Goal: Task Accomplishment & Management: Use online tool/utility

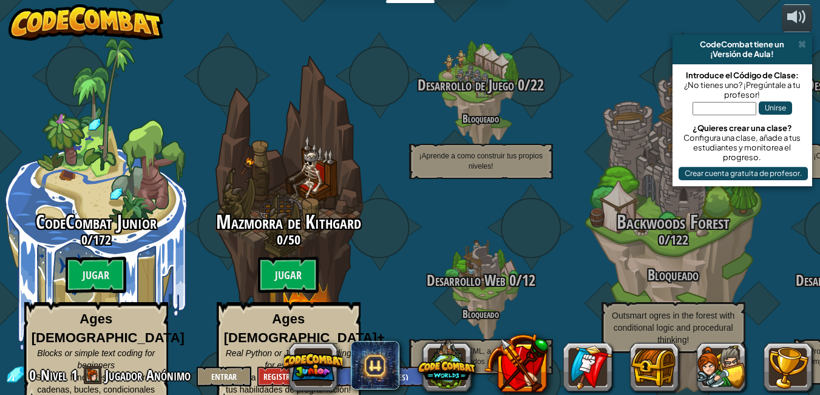
select select "es-ES"
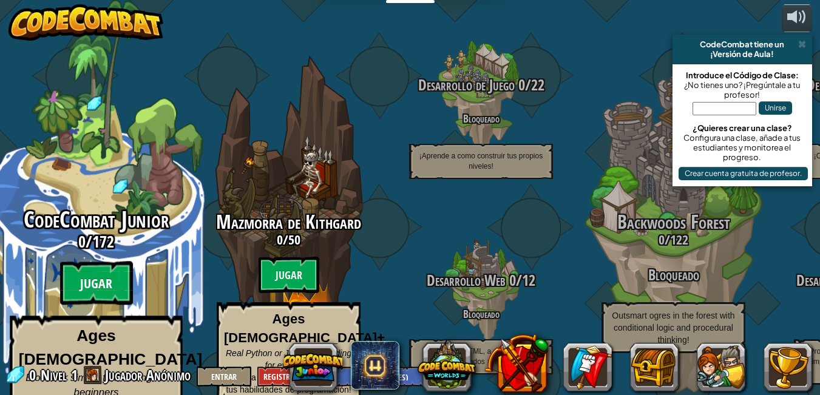
click at [100, 274] on btn "Jugar" at bounding box center [96, 284] width 73 height 44
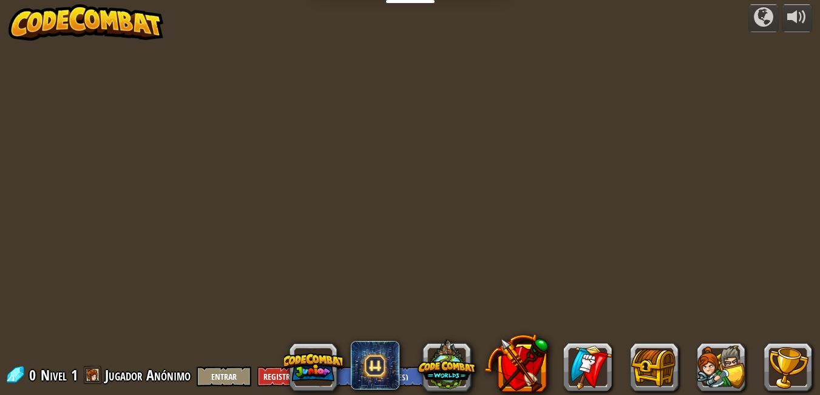
select select "es-ES"
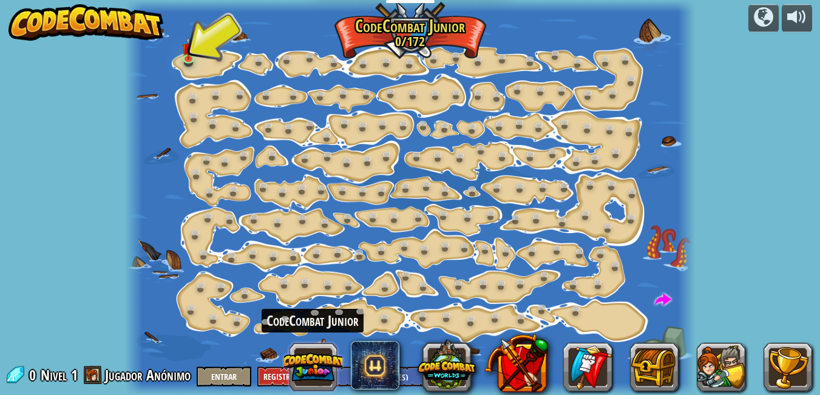
click at [316, 357] on button at bounding box center [313, 367] width 58 height 58
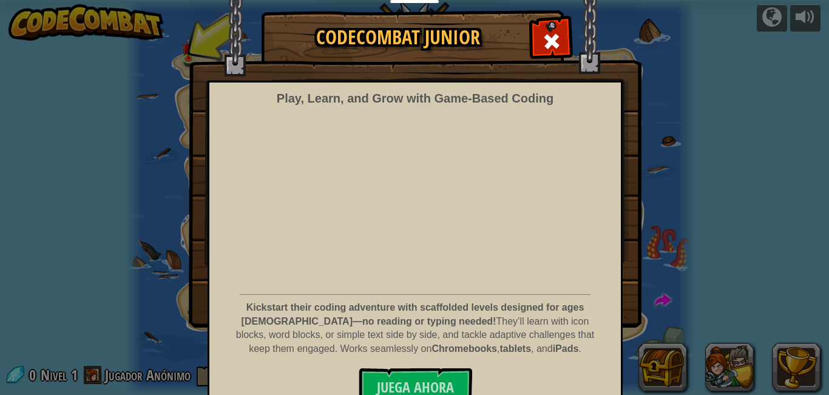
scroll to position [43, 0]
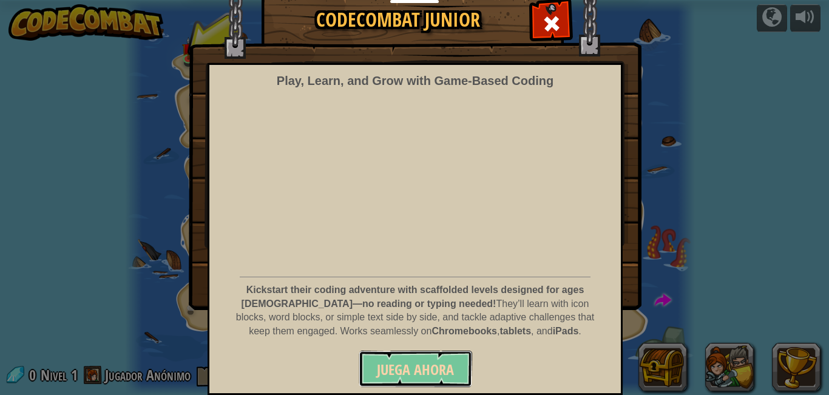
click at [400, 372] on span "Juega ahora" at bounding box center [415, 369] width 77 height 19
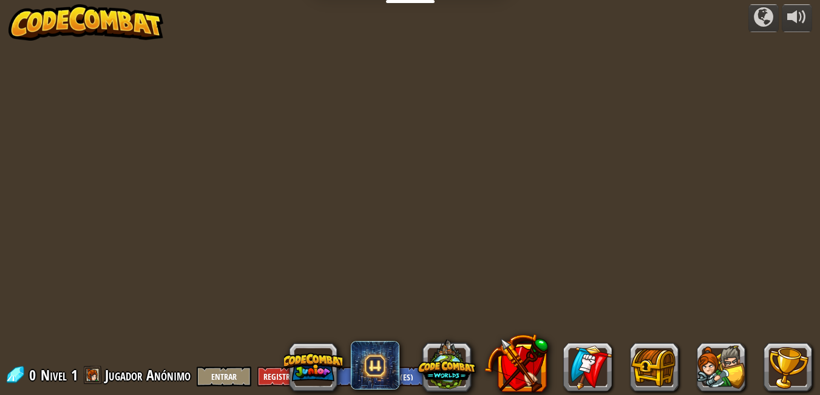
select select "es-ES"
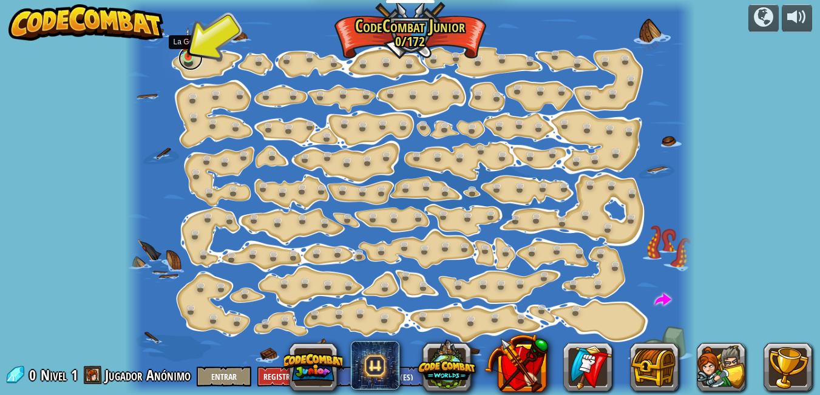
click at [191, 58] on link at bounding box center [191, 58] width 24 height 24
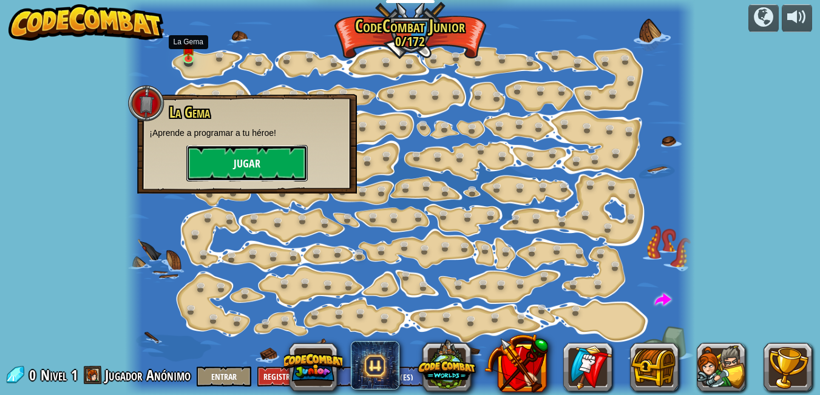
click at [240, 167] on button "Jugar" at bounding box center [246, 163] width 121 height 36
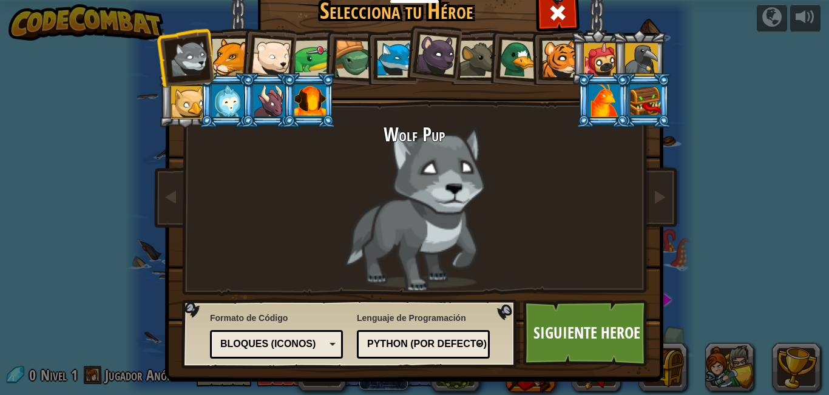
click at [589, 106] on div at bounding box center [605, 100] width 32 height 33
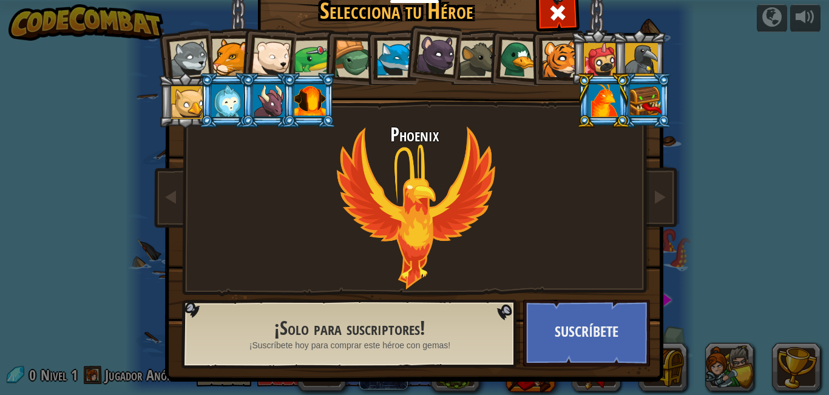
click at [639, 80] on li at bounding box center [645, 100] width 55 height 55
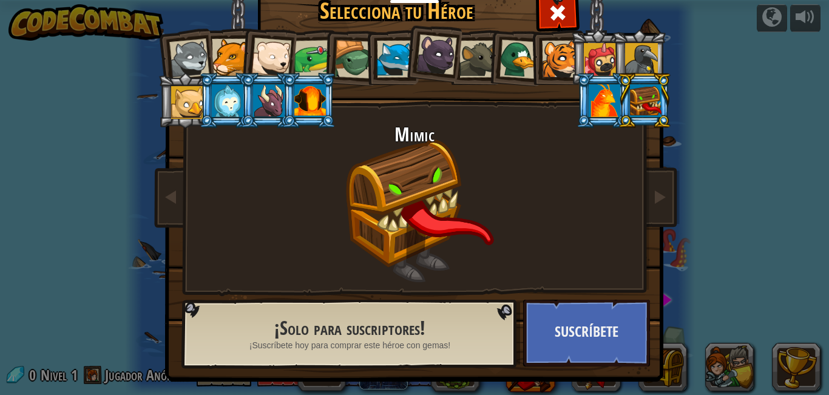
drag, startPoint x: 316, startPoint y: 107, endPoint x: 310, endPoint y: 107, distance: 6.7
click at [313, 107] on div at bounding box center [310, 100] width 32 height 33
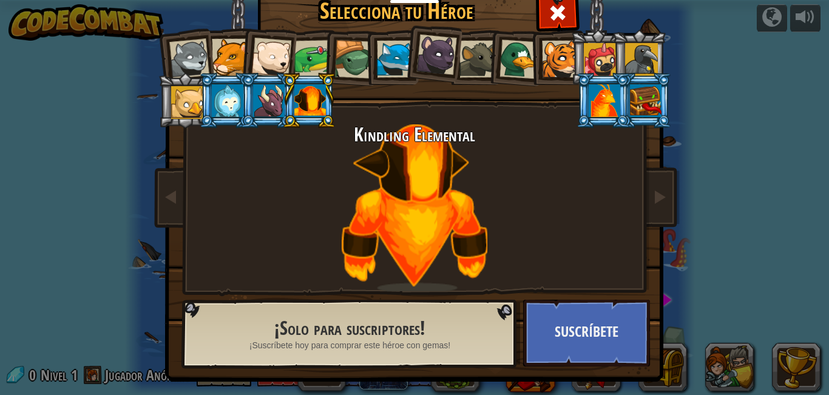
click at [294, 106] on div at bounding box center [310, 100] width 32 height 33
click at [271, 103] on div at bounding box center [269, 100] width 32 height 33
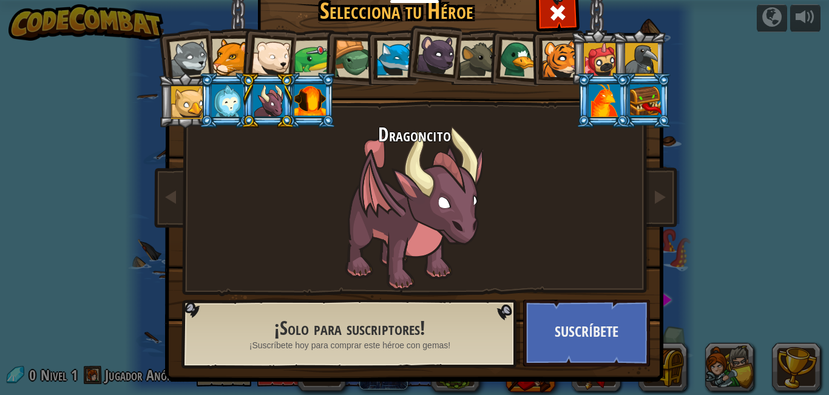
click at [256, 101] on div at bounding box center [269, 100] width 32 height 33
click at [233, 92] on div at bounding box center [228, 100] width 32 height 33
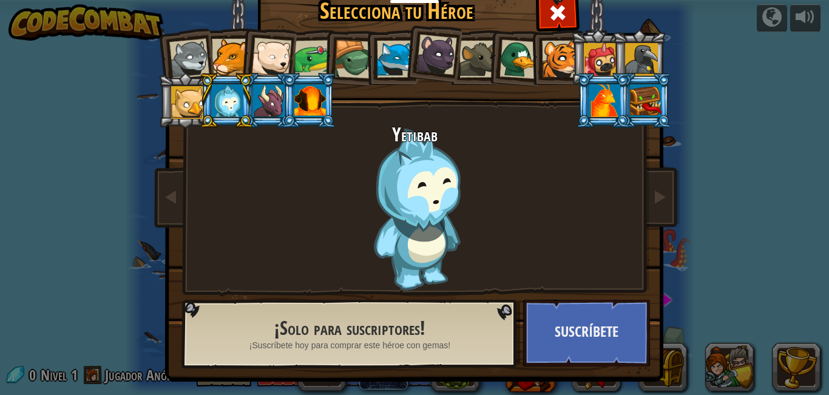
click at [193, 93] on div at bounding box center [187, 102] width 33 height 33
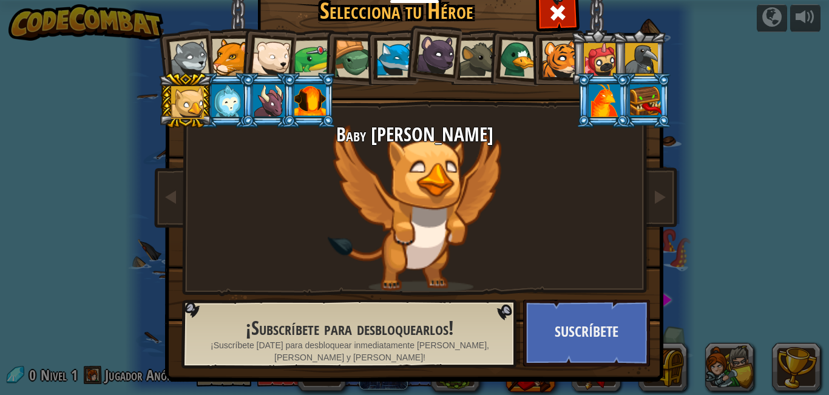
click at [222, 53] on div at bounding box center [230, 57] width 37 height 37
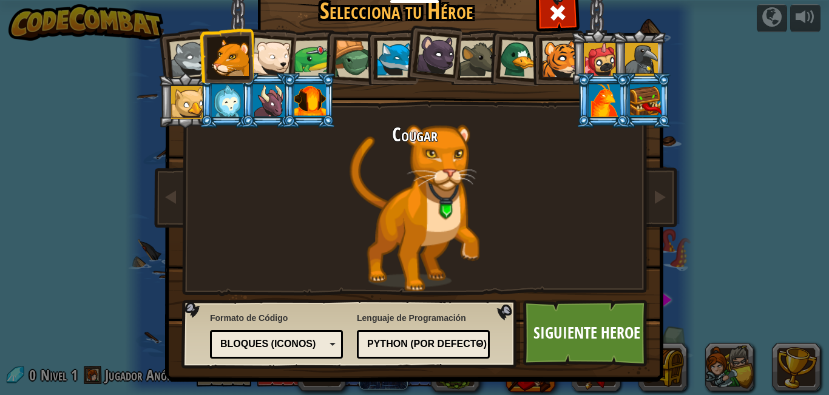
click at [390, 53] on div at bounding box center [395, 59] width 37 height 37
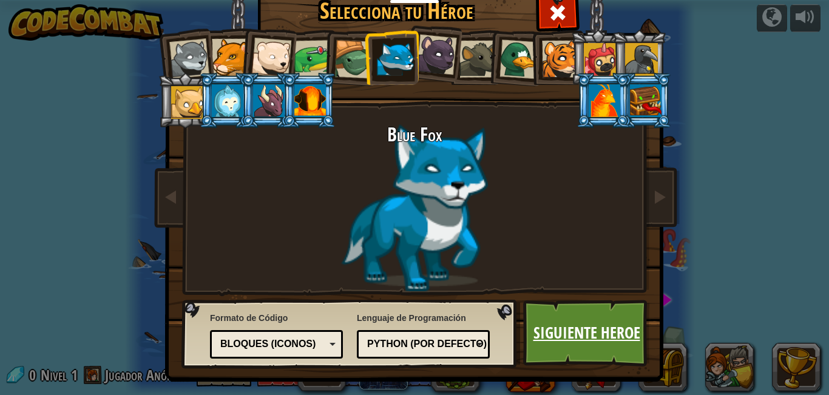
click at [602, 331] on link "Siguiente Heroe" at bounding box center [586, 333] width 127 height 67
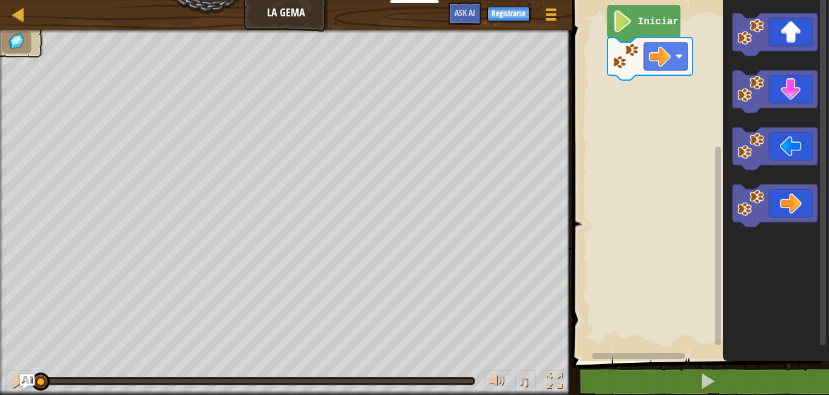
click at [701, 197] on rect "Espacio de trabajo de Blockly" at bounding box center [699, 177] width 260 height 367
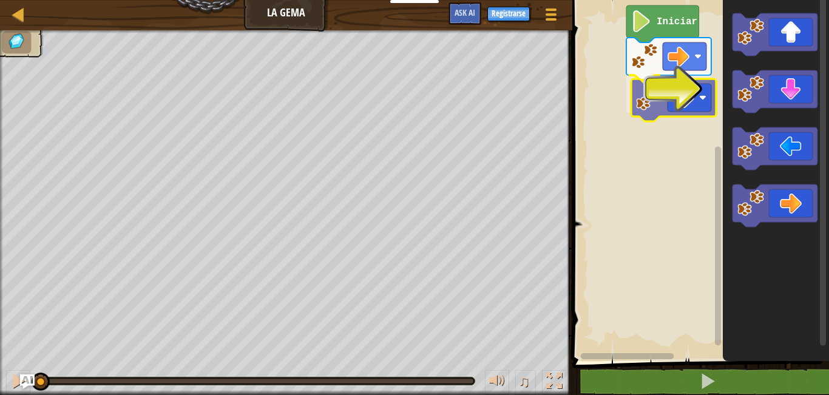
click at [659, 92] on div "Iniciar" at bounding box center [699, 177] width 260 height 367
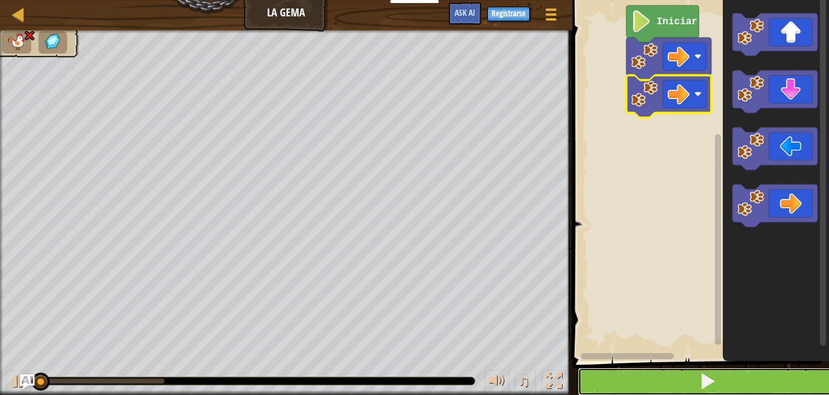
click at [681, 372] on button at bounding box center [708, 382] width 260 height 28
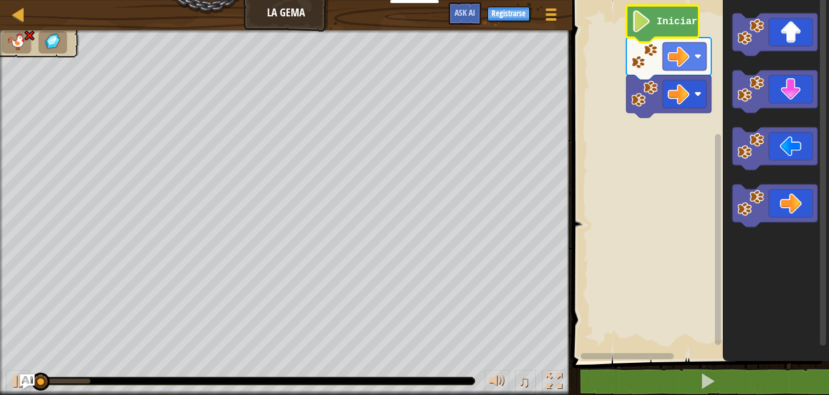
click at [676, 22] on text "Iniciar" at bounding box center [677, 21] width 41 height 11
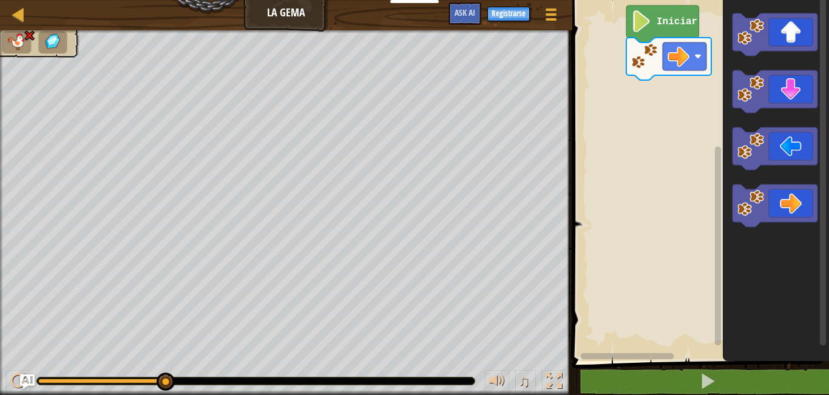
click at [381, 223] on div "Mapa La Gema Menú del Juego Registrarse Ask AI 1 הההההההההההההההההההההההההההההה…" at bounding box center [414, 197] width 829 height 395
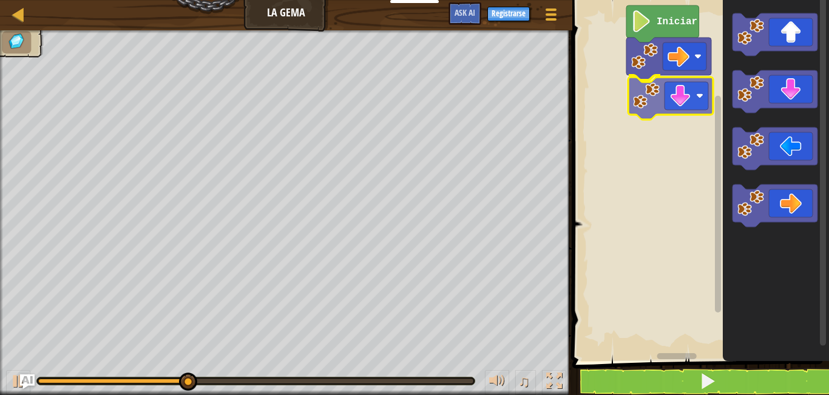
click at [674, 88] on div "Iniciar" at bounding box center [699, 177] width 260 height 367
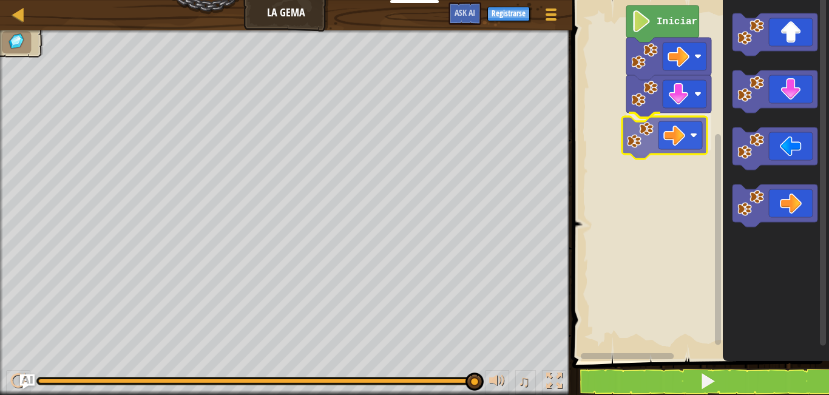
click at [679, 140] on div "Iniciar" at bounding box center [699, 177] width 260 height 367
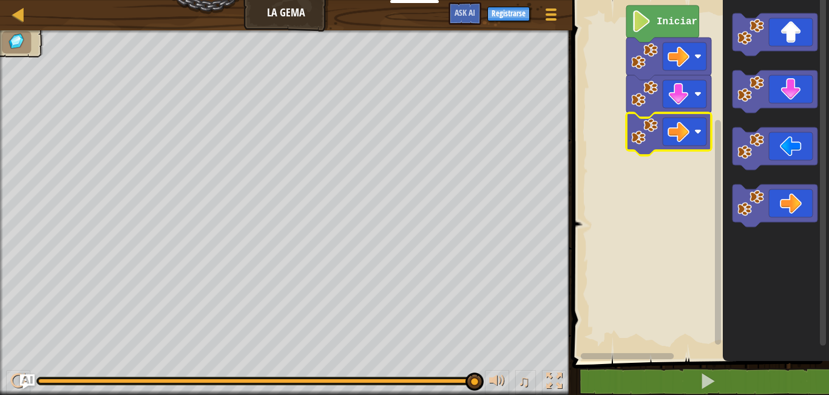
click at [644, 32] on image "Espacio de trabajo de Blockly" at bounding box center [641, 21] width 21 height 22
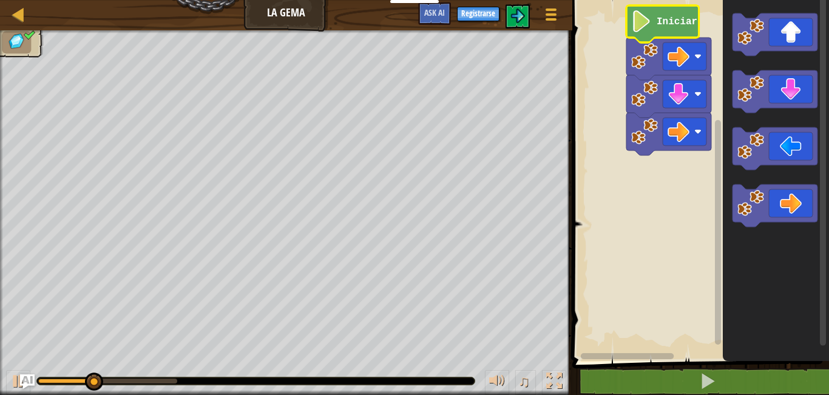
click at [646, 32] on image "Espacio de trabajo de Blockly" at bounding box center [641, 21] width 21 height 22
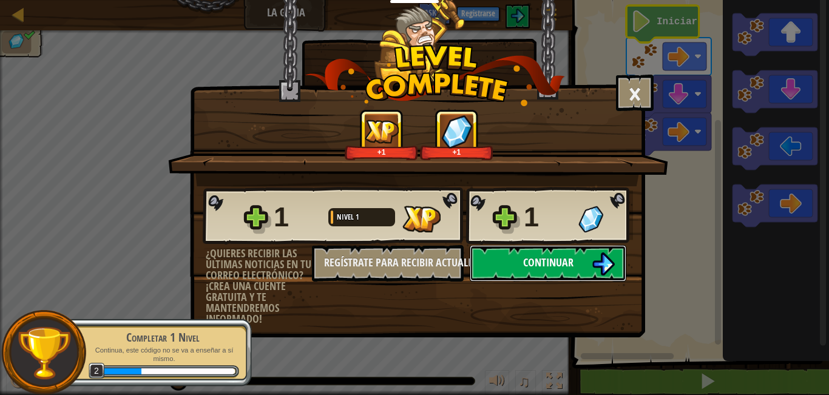
click at [591, 259] on button "Continuar" at bounding box center [548, 263] width 157 height 36
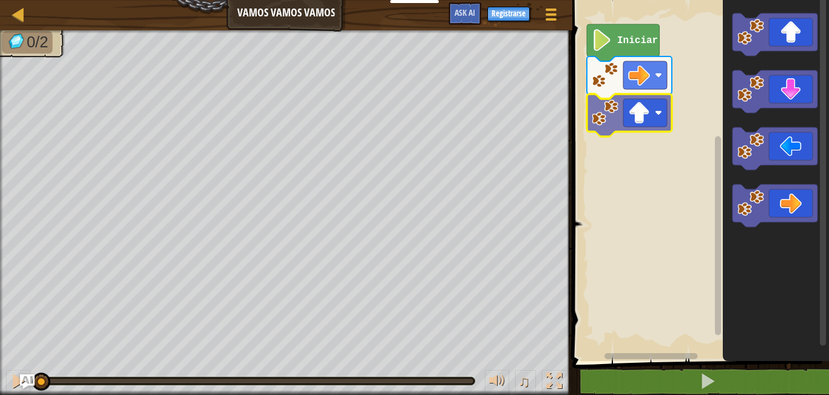
click at [638, 120] on div "Iniciar" at bounding box center [699, 177] width 260 height 367
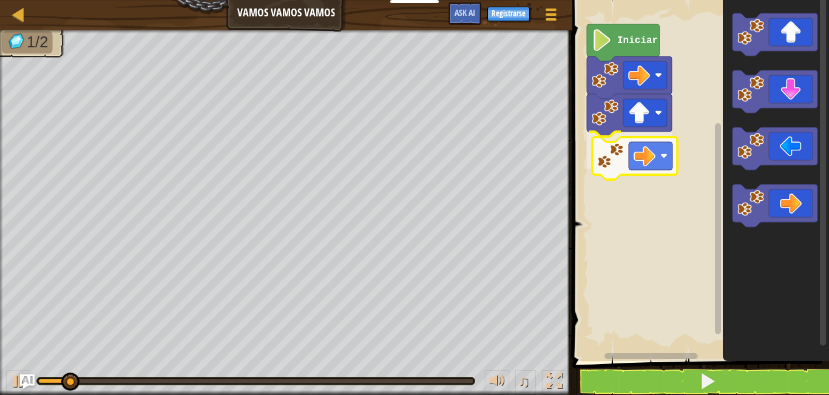
click at [640, 162] on div "Iniciar" at bounding box center [699, 177] width 260 height 367
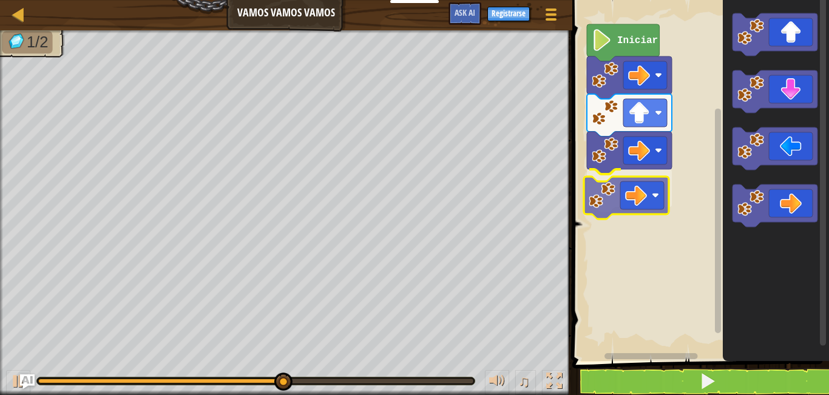
click at [605, 185] on div "Iniciar" at bounding box center [699, 177] width 260 height 367
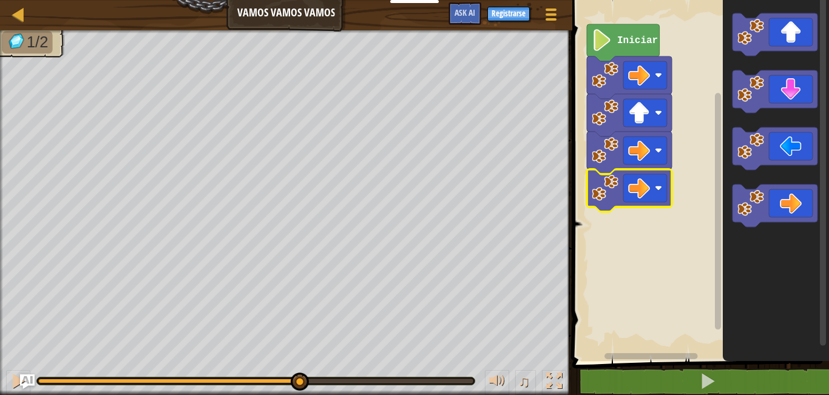
click at [621, 48] on icon "Espacio de trabajo de Blockly" at bounding box center [623, 42] width 73 height 37
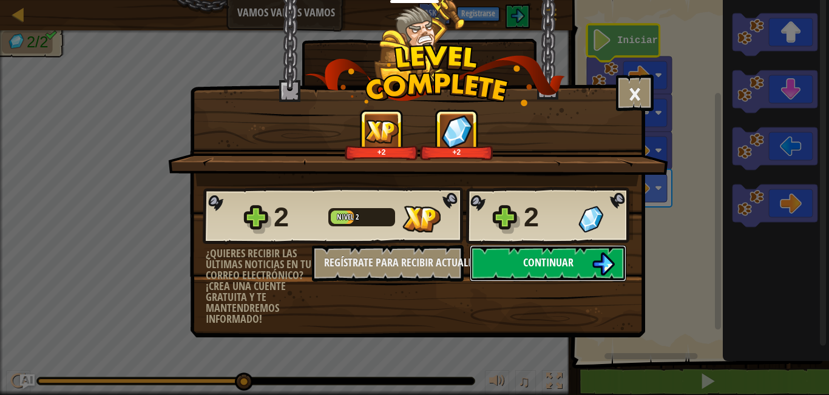
click at [505, 258] on button "Continuar" at bounding box center [548, 263] width 157 height 36
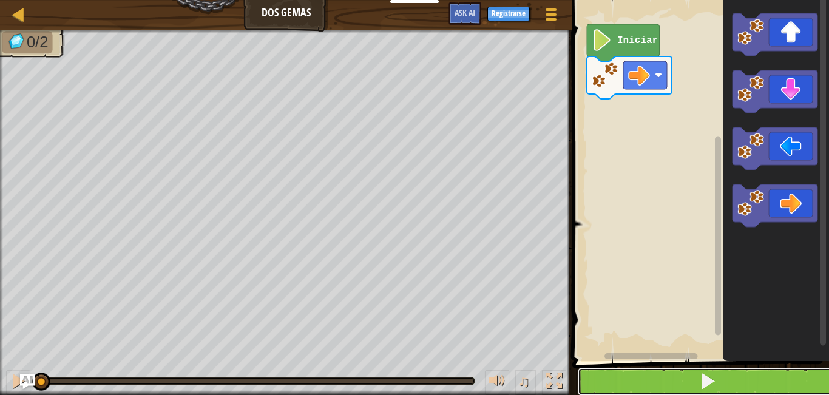
click at [708, 376] on span at bounding box center [707, 381] width 17 height 17
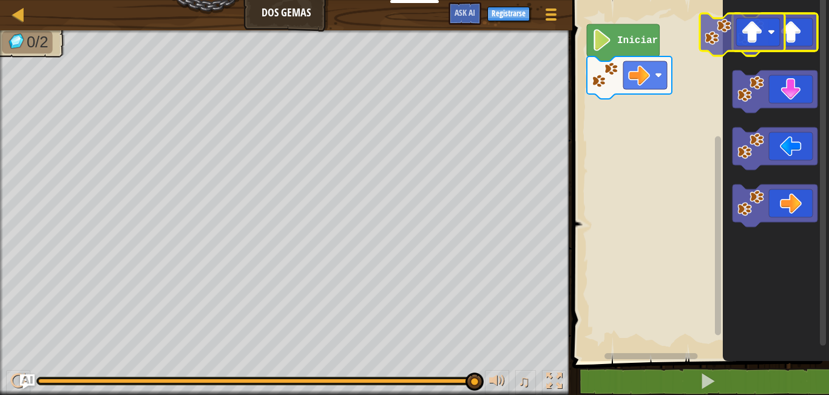
click at [768, 20] on icon "Espacio de trabajo de Blockly" at bounding box center [775, 34] width 85 height 43
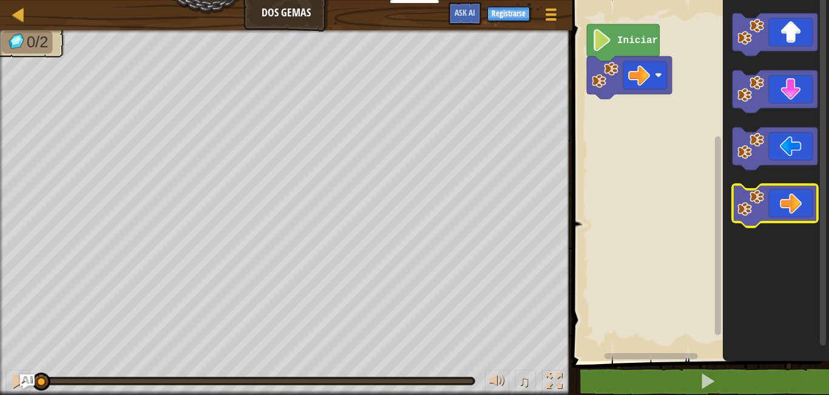
click at [798, 189] on icon "Espacio de trabajo de Blockly" at bounding box center [775, 206] width 85 height 43
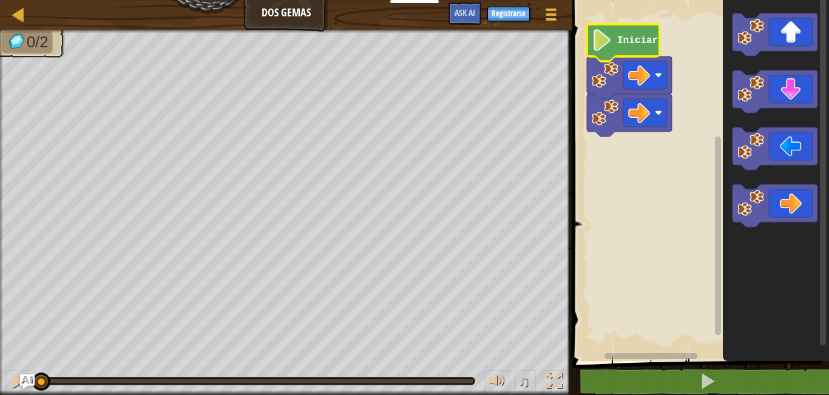
click at [630, 43] on text "Iniciar" at bounding box center [638, 40] width 41 height 11
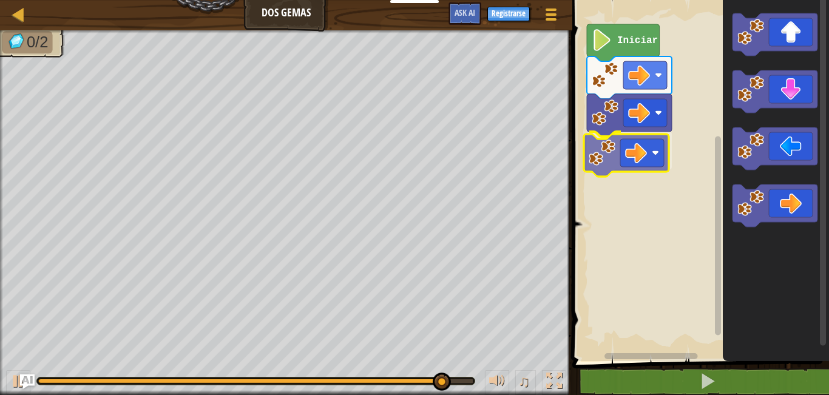
click at [641, 154] on div "Iniciar" at bounding box center [699, 177] width 260 height 367
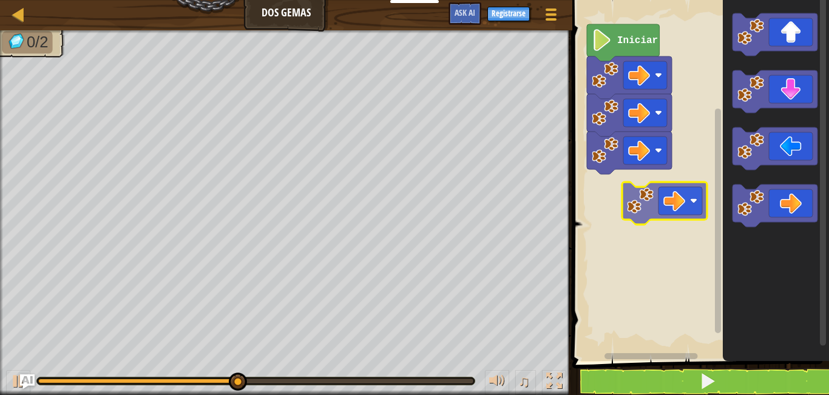
click at [675, 203] on div "Iniciar" at bounding box center [699, 177] width 260 height 367
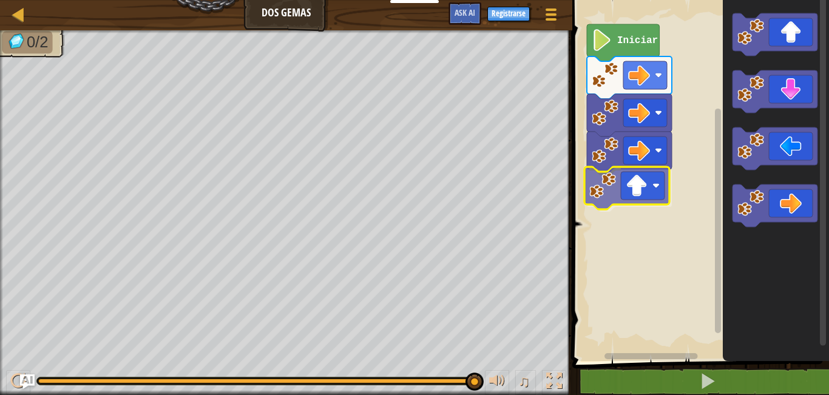
click at [612, 191] on div "Iniciar" at bounding box center [699, 177] width 260 height 367
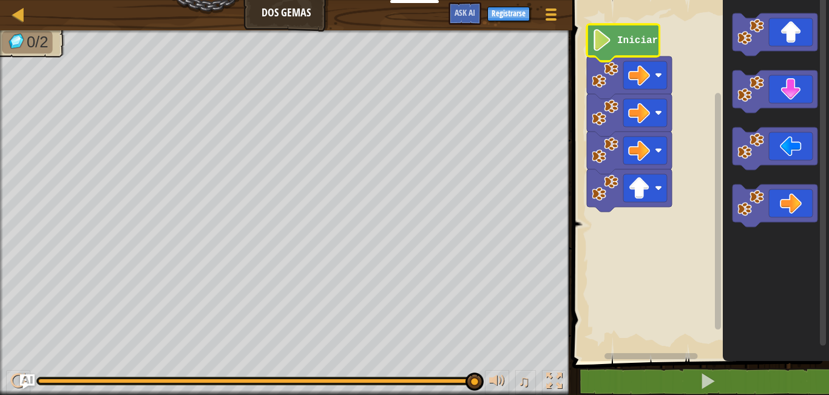
click at [630, 48] on icon "Espacio de trabajo de Blockly" at bounding box center [623, 42] width 73 height 37
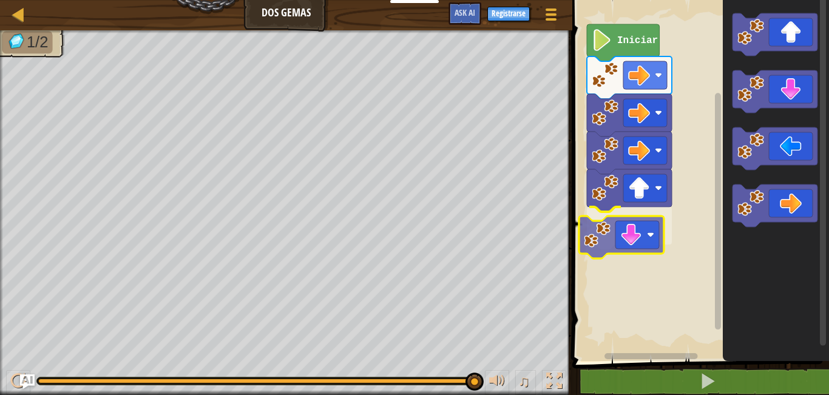
click at [615, 236] on div "Iniciar" at bounding box center [699, 177] width 260 height 367
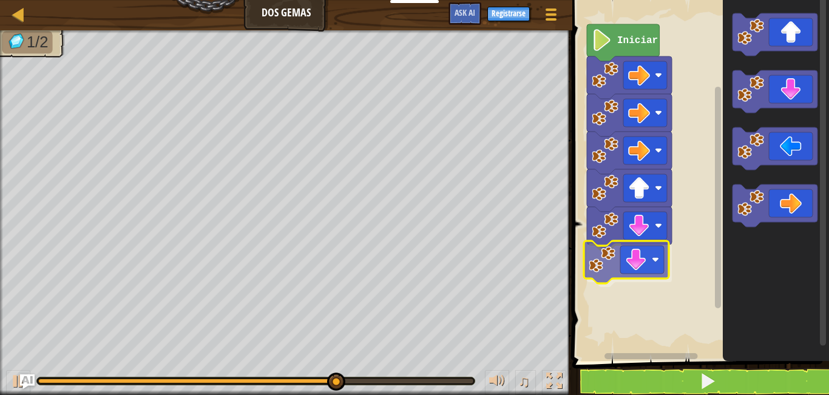
click at [642, 259] on div "Iniciar" at bounding box center [699, 177] width 260 height 367
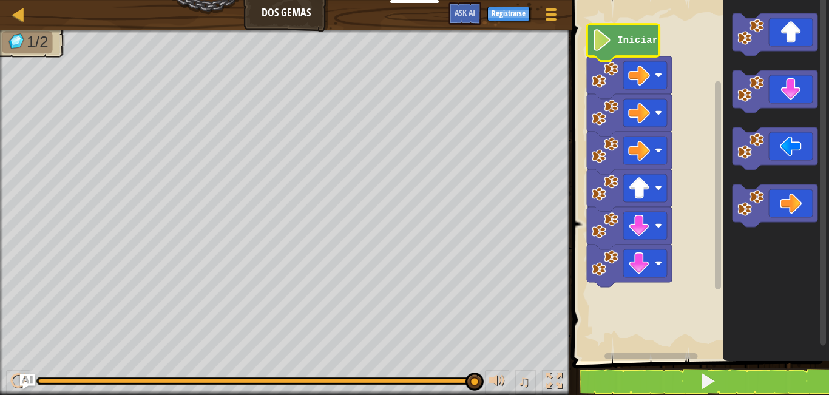
click at [632, 47] on icon "Espacio de trabajo de Blockly" at bounding box center [623, 42] width 73 height 37
click at [632, 36] on text "Iniciar" at bounding box center [638, 40] width 41 height 11
click at [715, 379] on span at bounding box center [707, 381] width 17 height 17
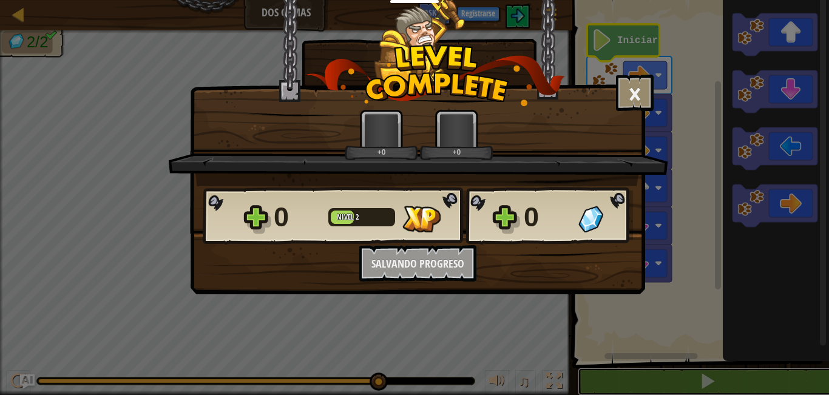
scroll to position [1, 0]
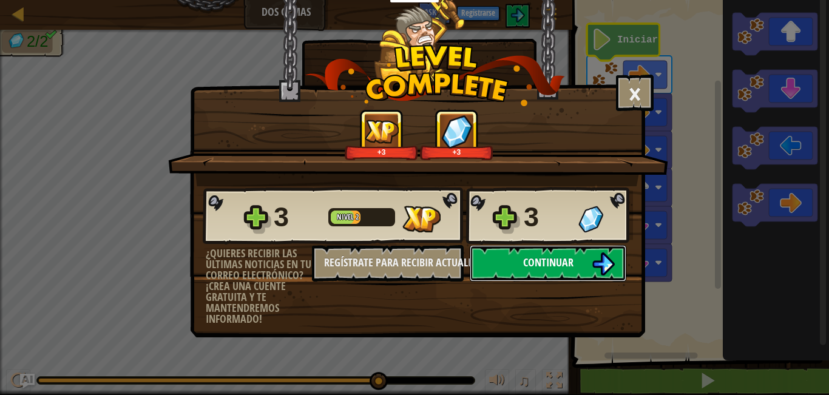
click at [563, 268] on span "Continuar" at bounding box center [548, 262] width 50 height 15
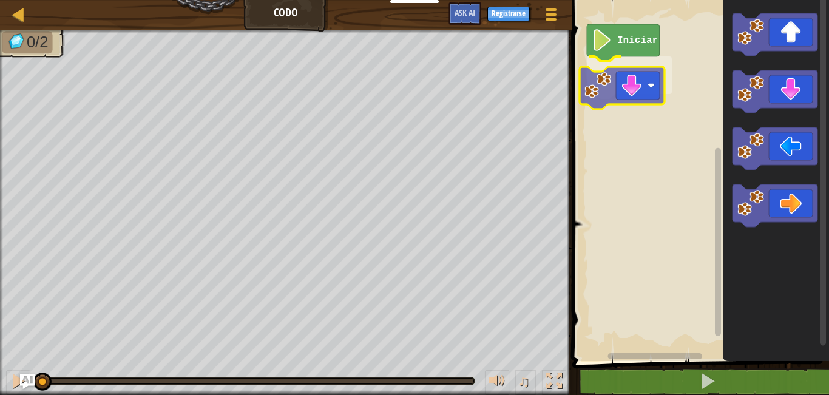
click at [625, 86] on div "Iniciar" at bounding box center [699, 177] width 260 height 367
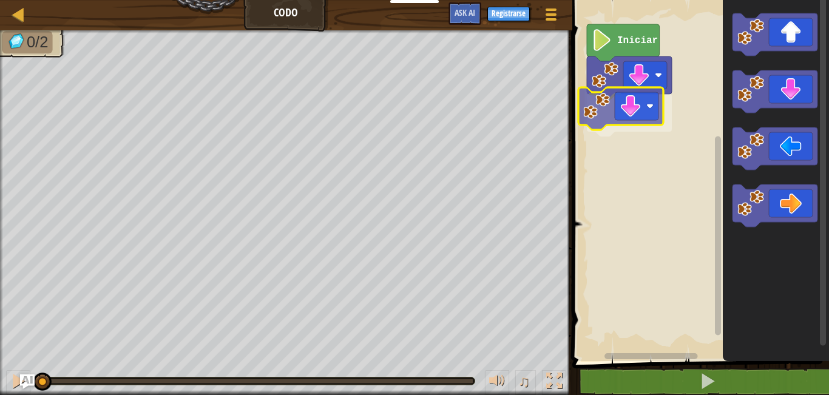
click at [614, 98] on div "Iniciar" at bounding box center [699, 177] width 260 height 367
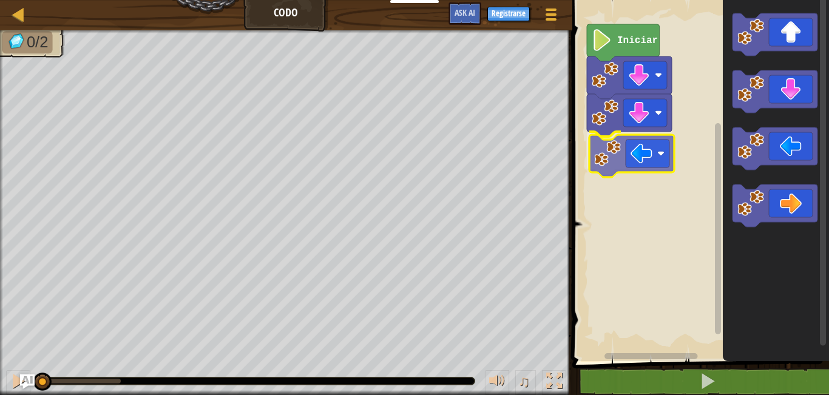
click at [648, 151] on div "Iniciar" at bounding box center [699, 177] width 260 height 367
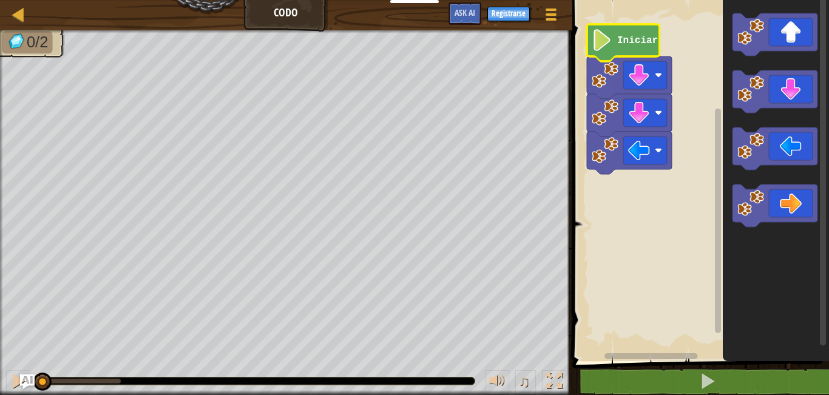
click at [640, 46] on icon "Espacio de trabajo de Blockly" at bounding box center [623, 42] width 73 height 37
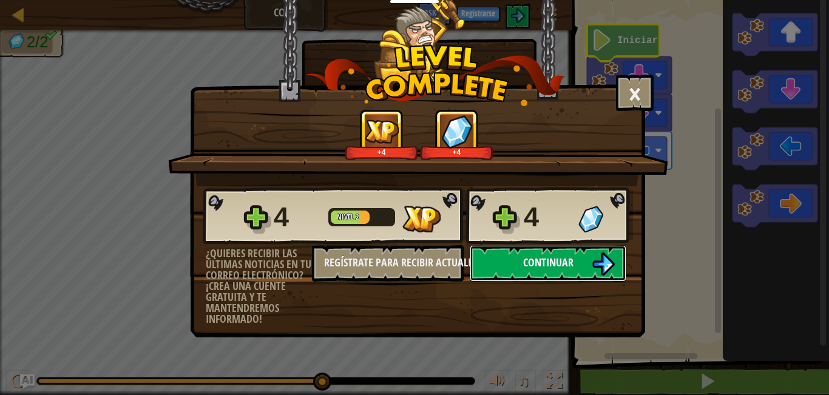
click at [552, 264] on span "Continuar" at bounding box center [548, 262] width 50 height 15
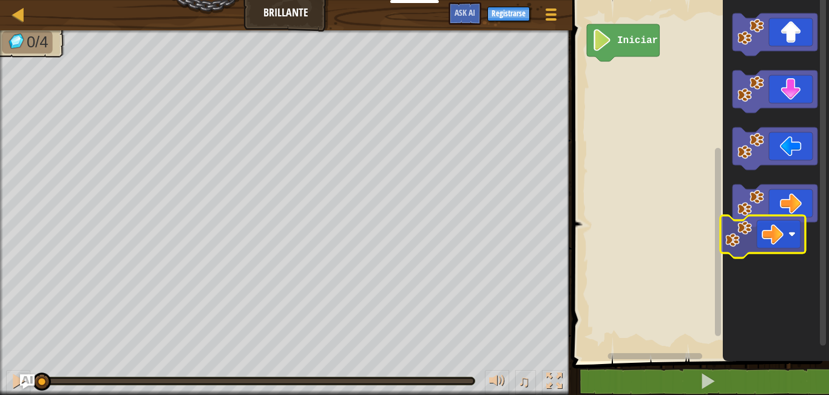
click at [794, 244] on icon "Espacio de trabajo de Blockly" at bounding box center [776, 177] width 106 height 367
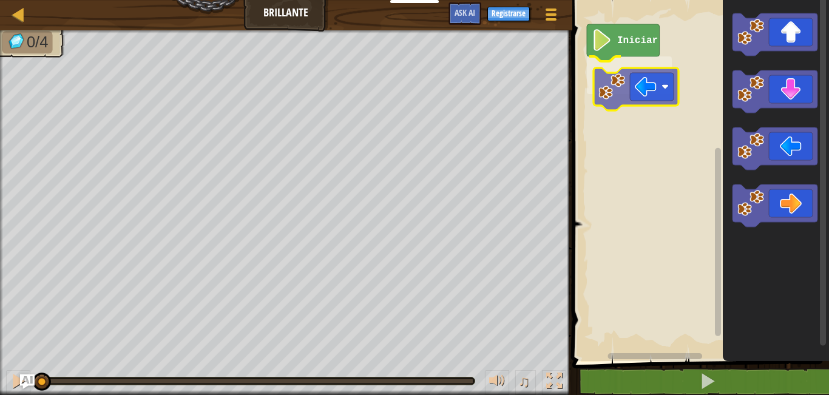
click at [636, 104] on div "Iniciar" at bounding box center [699, 177] width 260 height 367
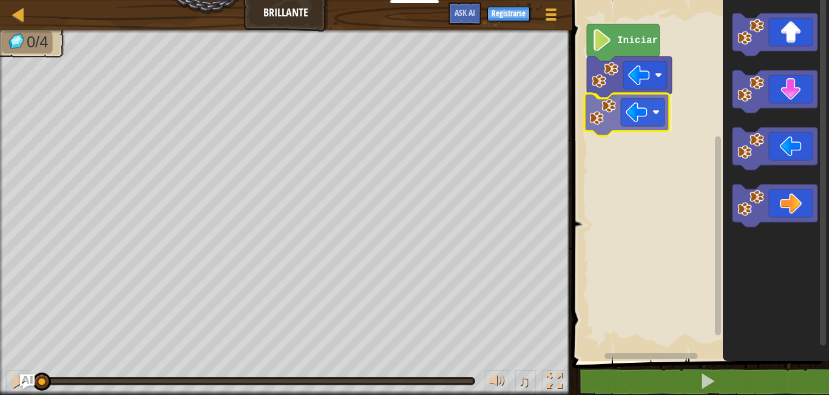
click at [613, 113] on div "Iniciar" at bounding box center [699, 177] width 260 height 367
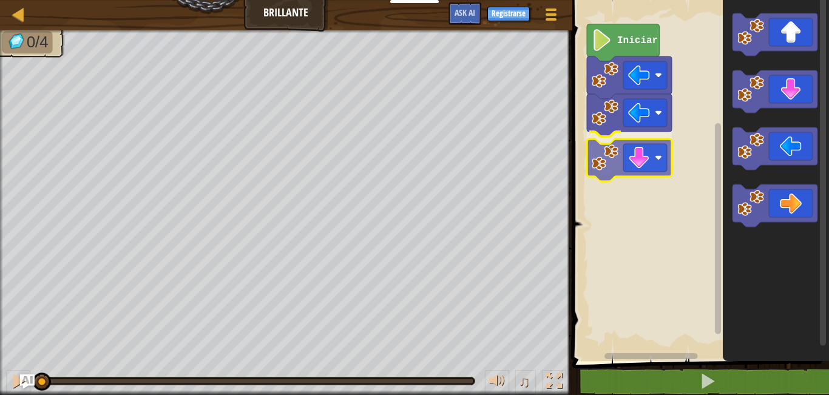
click at [616, 154] on div "Iniciar" at bounding box center [699, 177] width 260 height 367
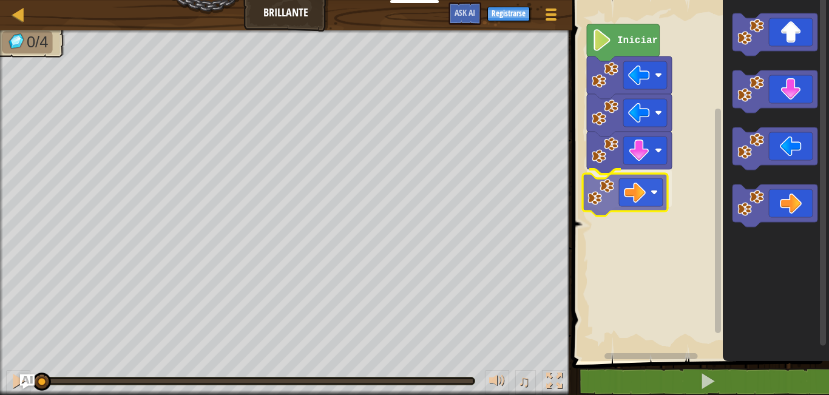
click at [610, 195] on div "Iniciar" at bounding box center [699, 177] width 260 height 367
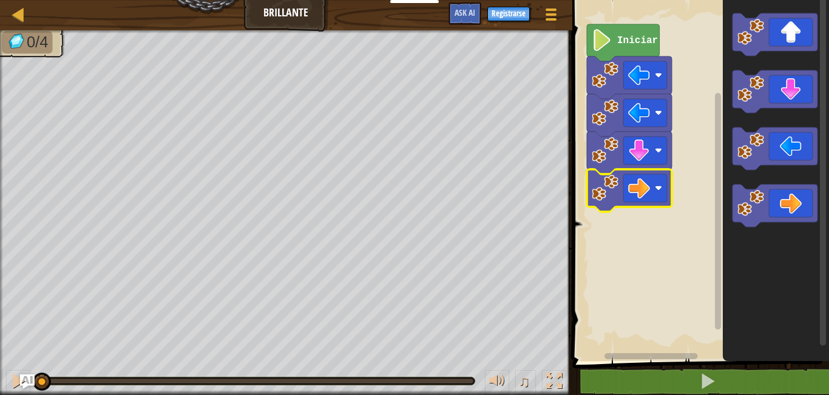
click at [602, 47] on image "Espacio de trabajo de Blockly" at bounding box center [602, 40] width 21 height 22
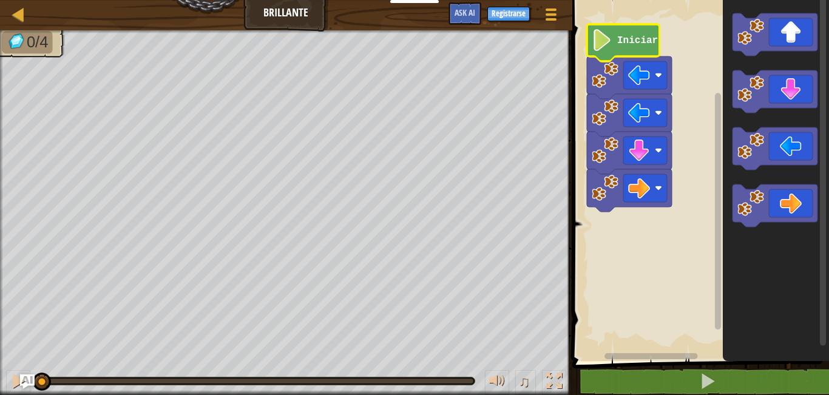
click at [593, 26] on g "Iniciar" at bounding box center [699, 177] width 260 height 367
click at [609, 47] on image "Espacio de trabajo de Blockly" at bounding box center [602, 40] width 21 height 22
click at [611, 47] on image "Espacio de trabajo de Blockly" at bounding box center [602, 40] width 21 height 22
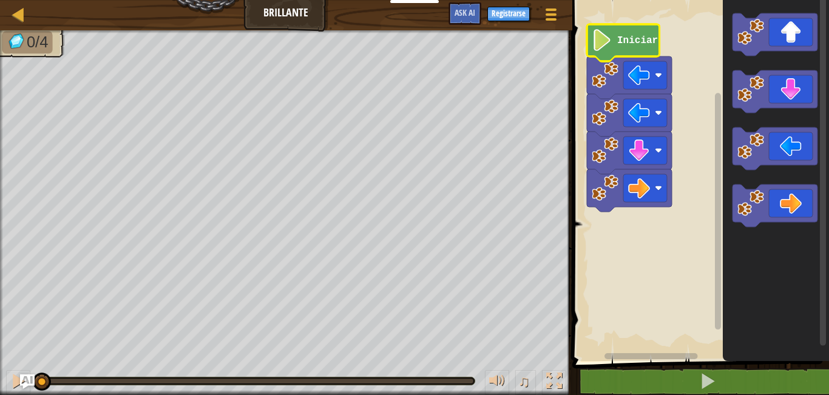
click at [611, 47] on image "Espacio de trabajo de Blockly" at bounding box center [602, 40] width 21 height 22
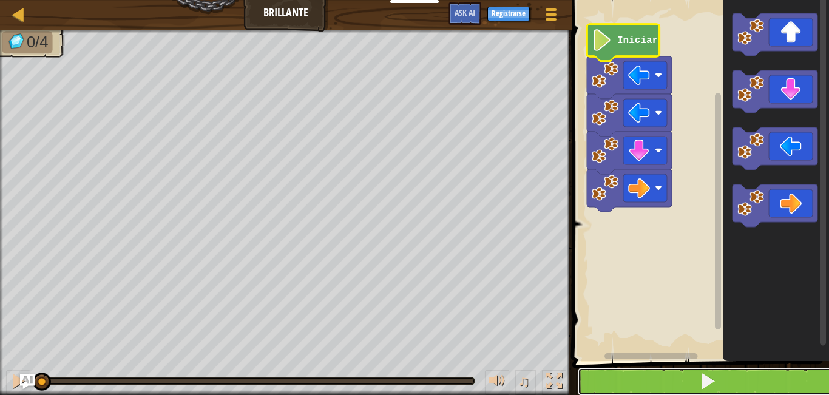
click at [624, 379] on button at bounding box center [708, 382] width 260 height 28
click at [627, 380] on button at bounding box center [708, 382] width 260 height 28
click at [705, 378] on span at bounding box center [707, 381] width 17 height 17
click at [675, 382] on button at bounding box center [708, 382] width 260 height 28
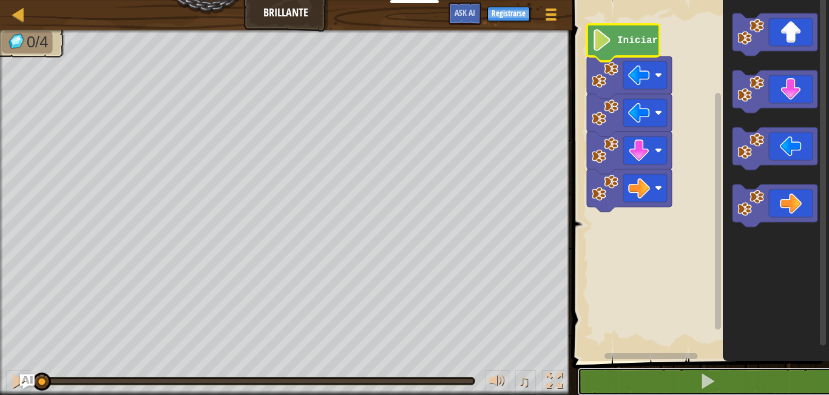
click at [672, 311] on div "1 ההההההההההההההההההההההההההההההההההההההההההההההההההההההההההההההההההההההההההההה…" at bounding box center [699, 202] width 260 height 392
drag, startPoint x: 644, startPoint y: 352, endPoint x: 639, endPoint y: 341, distance: 12.2
click at [639, 342] on div "1 ההההההההההההההההההההההההההההההההההההההההההההההההההההההההההההההההההההההההההההה…" at bounding box center [699, 202] width 260 height 392
click at [639, 339] on rect "Espacio de trabajo de Blockly" at bounding box center [699, 177] width 260 height 367
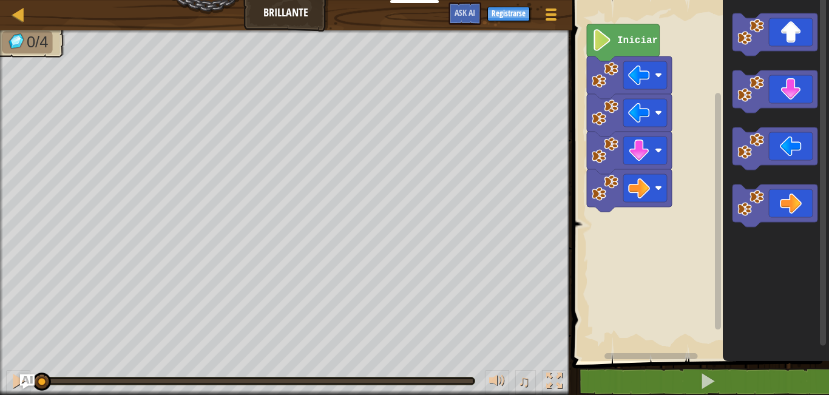
click at [637, 330] on rect "Espacio de trabajo de Blockly" at bounding box center [699, 177] width 260 height 367
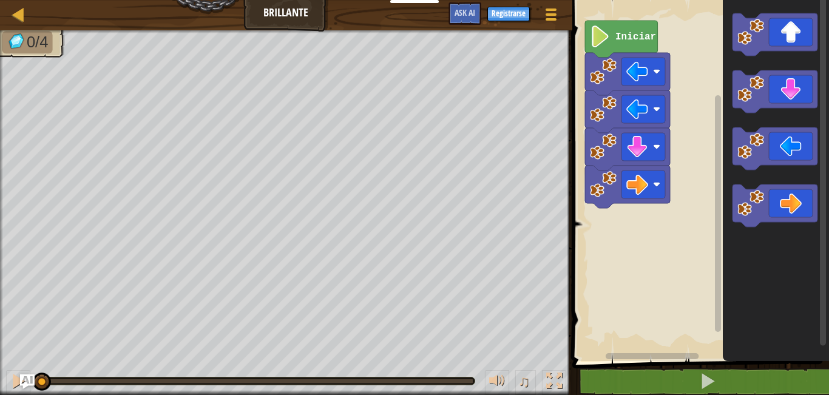
click at [636, 324] on rect "Espacio de trabajo de Blockly" at bounding box center [699, 177] width 260 height 367
click at [635, 321] on rect "Espacio de trabajo de Blockly" at bounding box center [699, 177] width 260 height 367
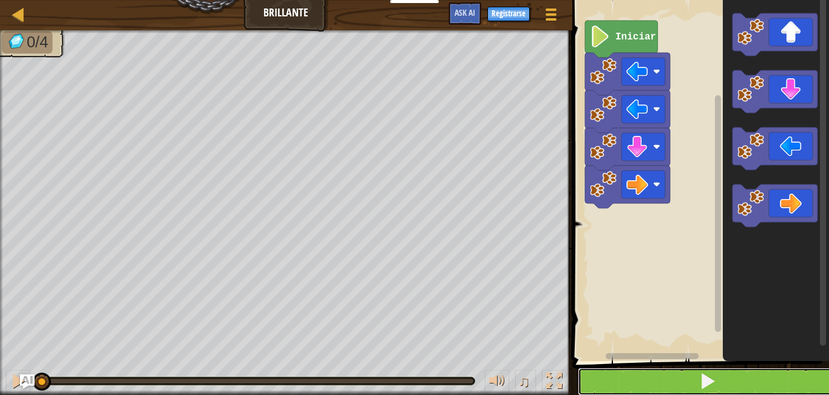
click at [667, 375] on button at bounding box center [708, 382] width 260 height 28
click at [667, 372] on button at bounding box center [708, 382] width 260 height 28
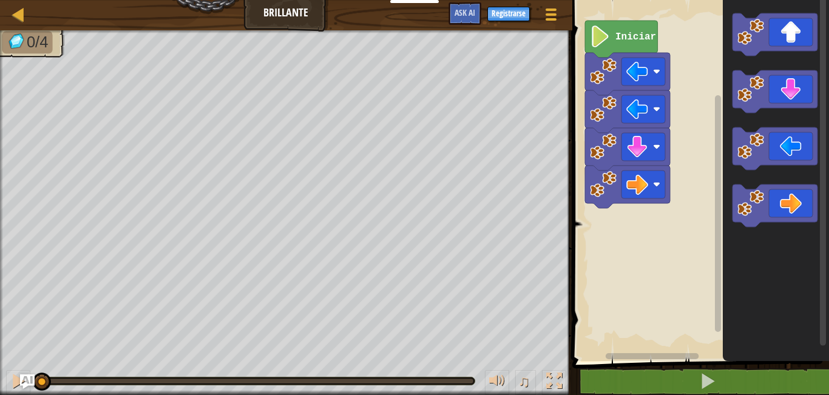
click at [604, 33] on image "Espacio de trabajo de Blockly" at bounding box center [600, 37] width 21 height 22
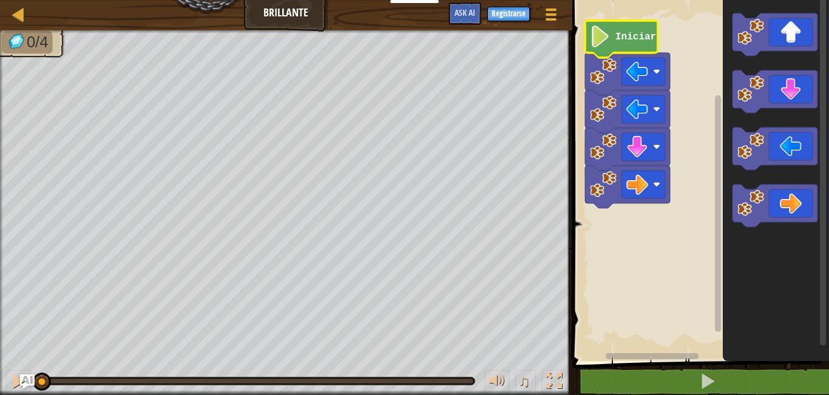
click at [604, 33] on image "Espacio de trabajo de Blockly" at bounding box center [600, 37] width 21 height 22
click at [621, 49] on icon "Espacio de trabajo de Blockly" at bounding box center [621, 39] width 73 height 37
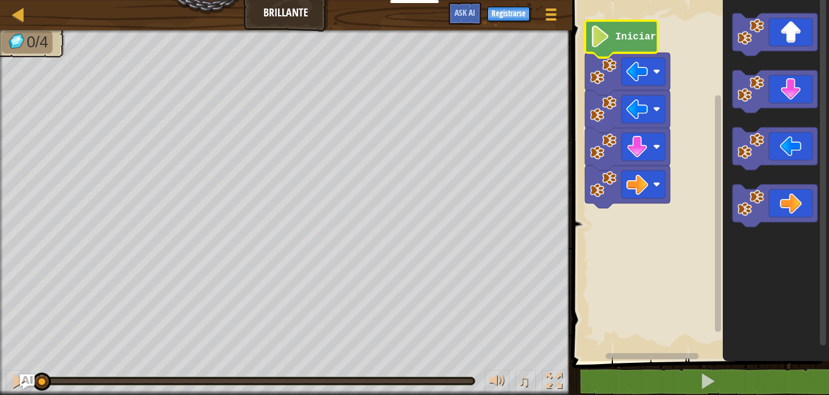
click at [626, 39] on text "Iniciar" at bounding box center [636, 37] width 41 height 11
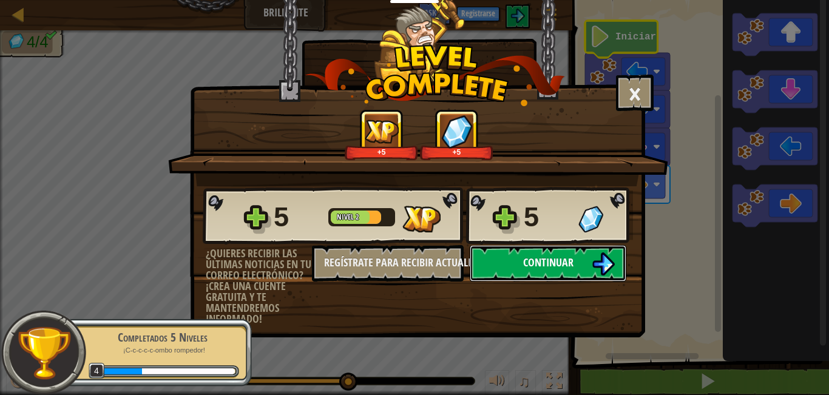
click at [584, 261] on button "Continuar" at bounding box center [548, 263] width 157 height 36
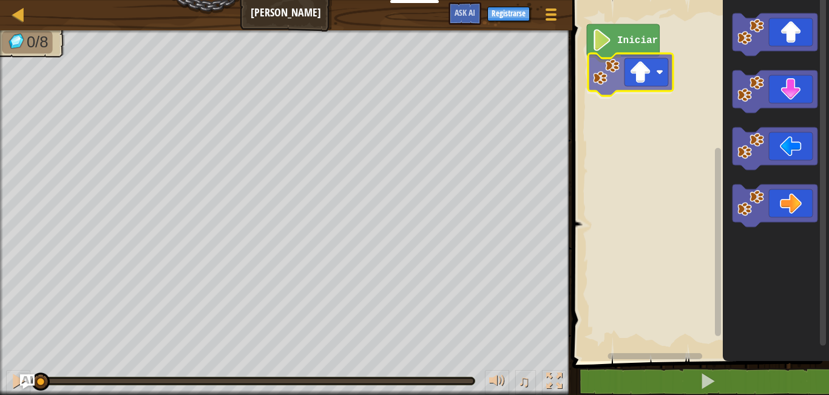
click at [602, 75] on div "Iniciar" at bounding box center [699, 177] width 260 height 367
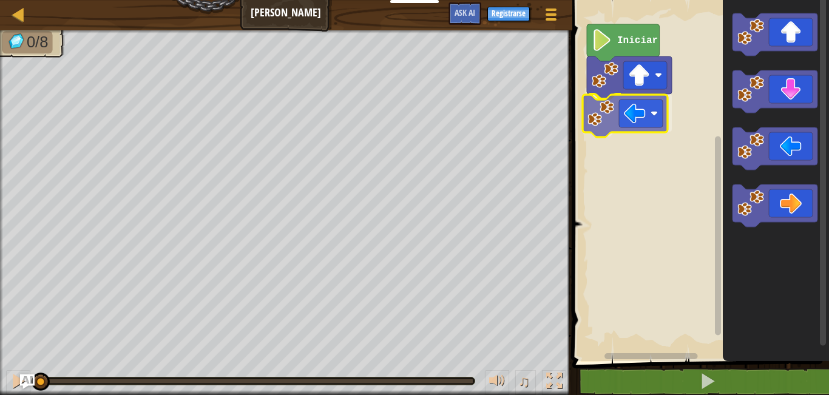
click at [604, 118] on div "Iniciar" at bounding box center [699, 177] width 260 height 367
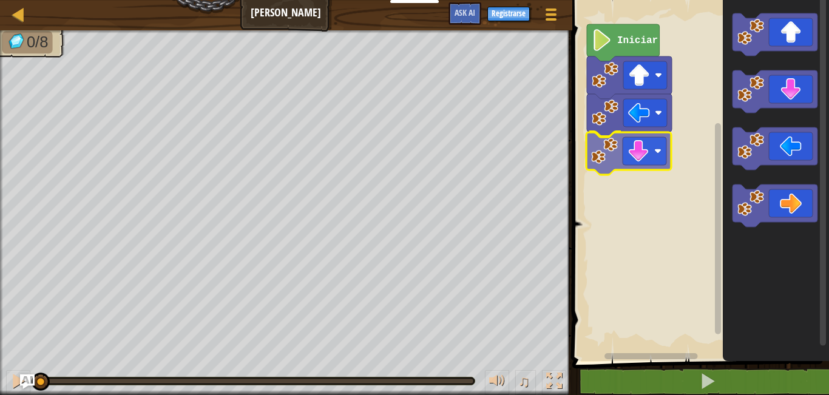
click at [645, 157] on div "Iniciar" at bounding box center [699, 177] width 260 height 367
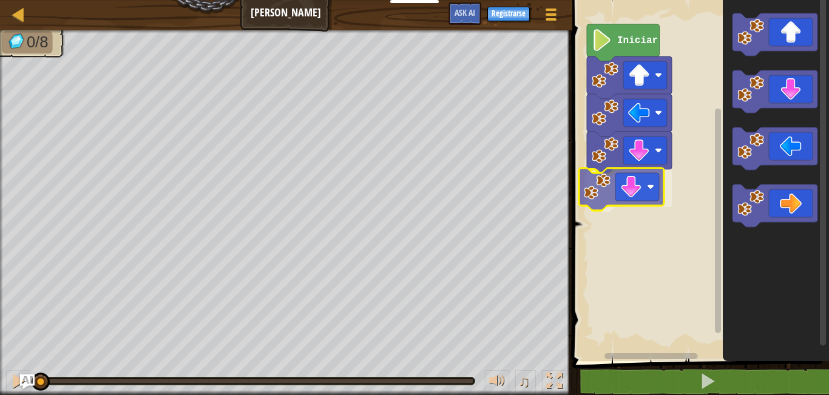
click at [612, 197] on div "Iniciar" at bounding box center [699, 177] width 260 height 367
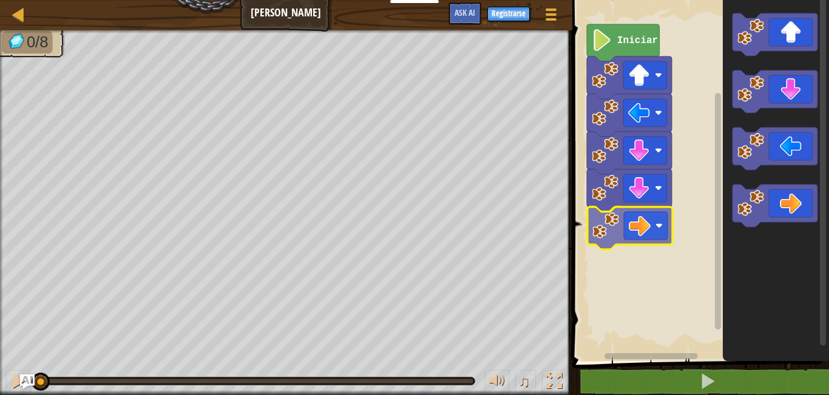
click at [605, 226] on div "Iniciar" at bounding box center [699, 177] width 260 height 367
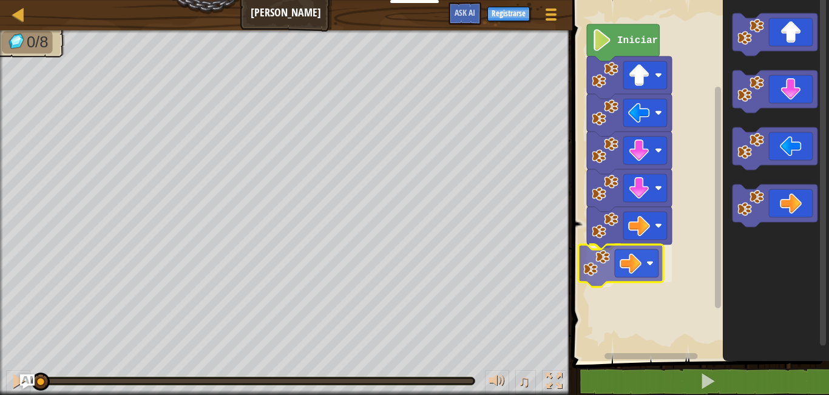
click at [592, 263] on div "Iniciar" at bounding box center [699, 177] width 260 height 367
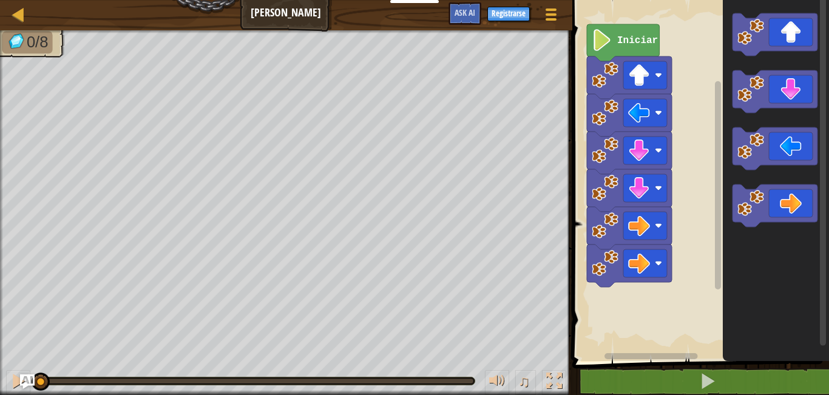
click at [700, 163] on div "Iniciar" at bounding box center [699, 177] width 260 height 367
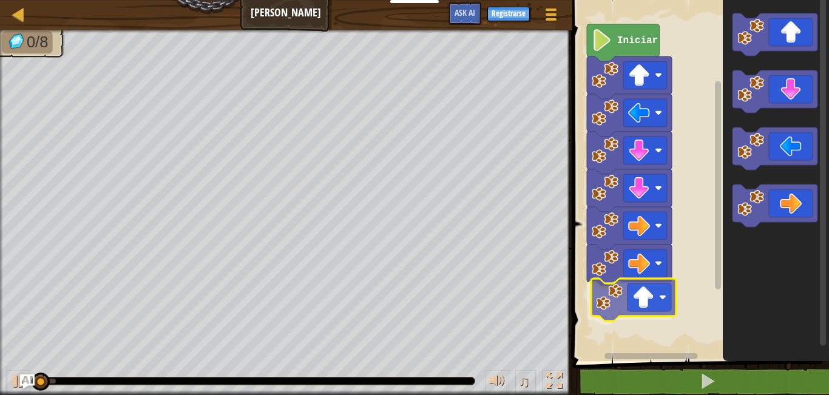
click at [609, 288] on div "Iniciar" at bounding box center [699, 177] width 260 height 367
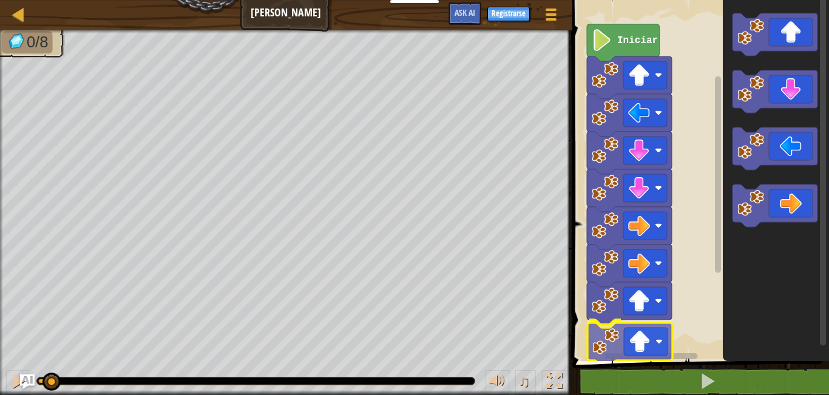
click at [604, 341] on div "Iniciar" at bounding box center [699, 177] width 260 height 367
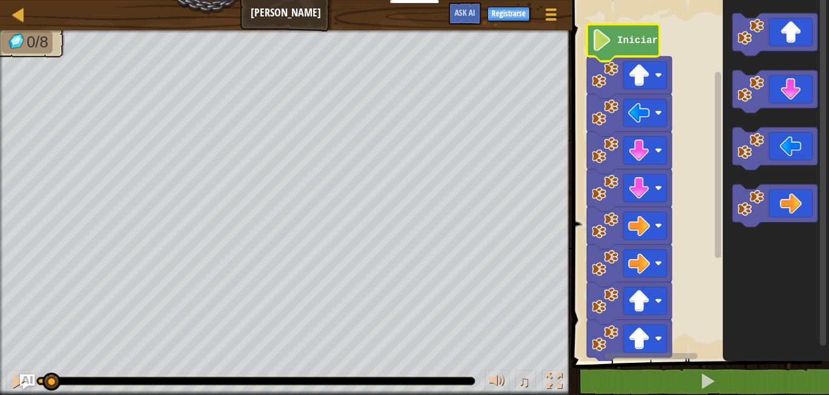
click at [639, 48] on icon "Espacio de trabajo de Blockly" at bounding box center [623, 42] width 73 height 37
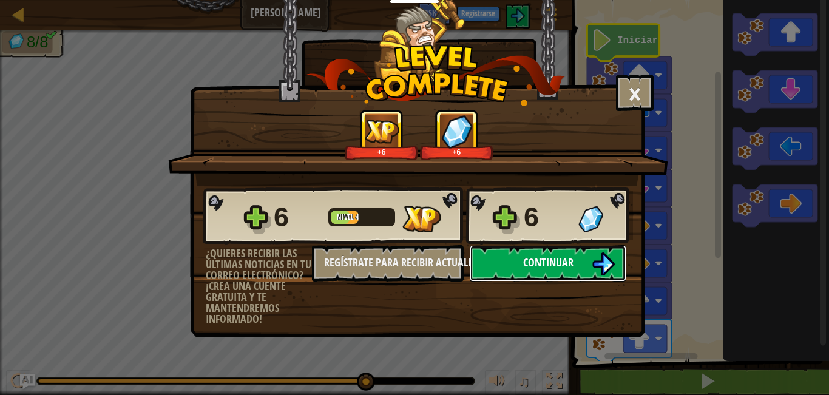
drag, startPoint x: 582, startPoint y: 256, endPoint x: 576, endPoint y: 262, distance: 8.6
click at [576, 262] on button "Continuar" at bounding box center [548, 263] width 157 height 36
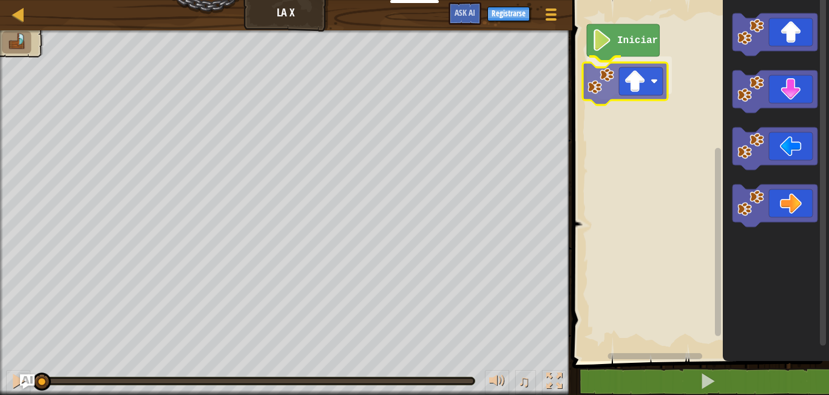
click at [628, 90] on div "Iniciar" at bounding box center [699, 177] width 260 height 367
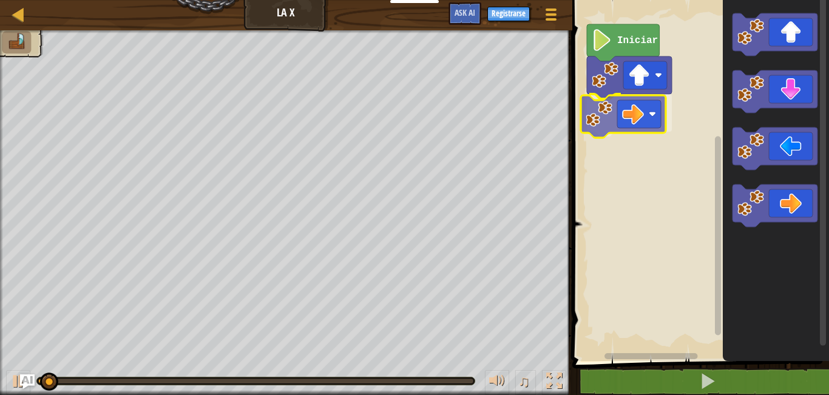
click at [627, 112] on div "Iniciar" at bounding box center [699, 177] width 260 height 367
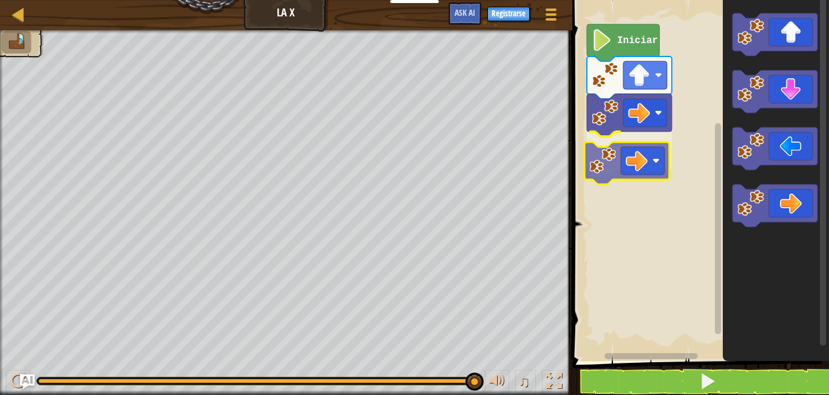
click at [630, 165] on div "Iniciar" at bounding box center [699, 177] width 260 height 367
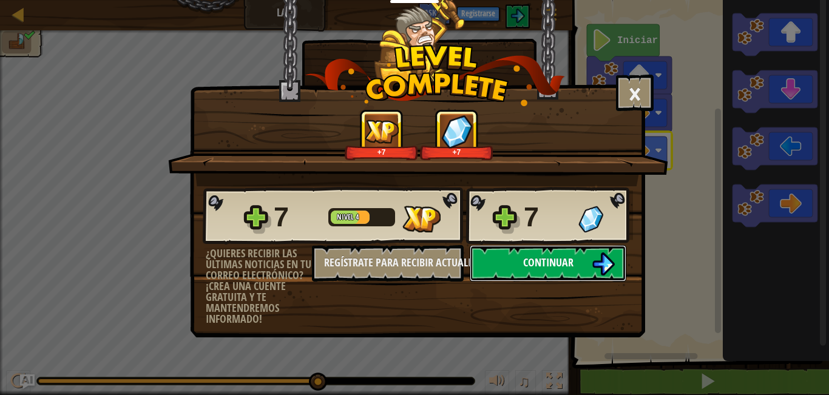
click at [594, 268] on img at bounding box center [603, 264] width 23 height 23
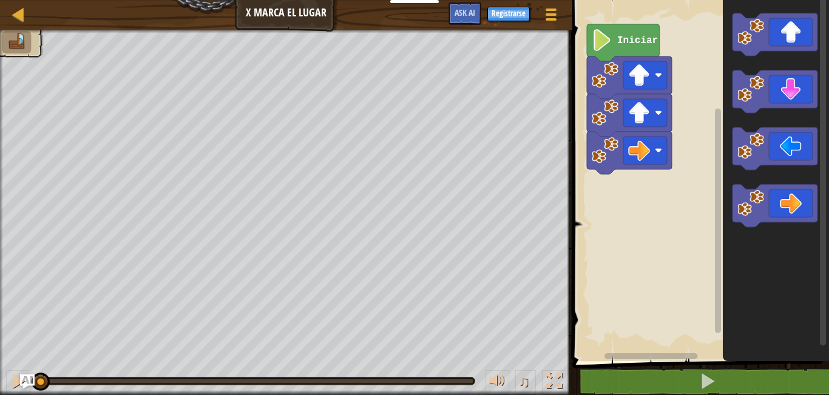
click at [608, 80] on rect "Espacio de trabajo de Blockly" at bounding box center [699, 177] width 260 height 367
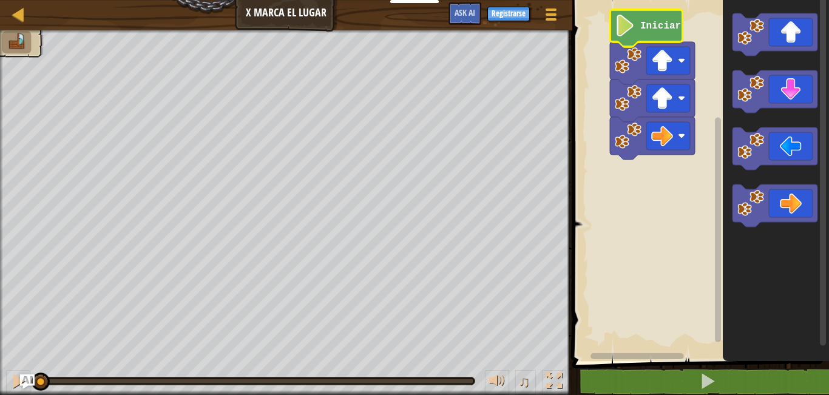
click at [618, 38] on icon "Espacio de trabajo de Blockly" at bounding box center [646, 28] width 73 height 37
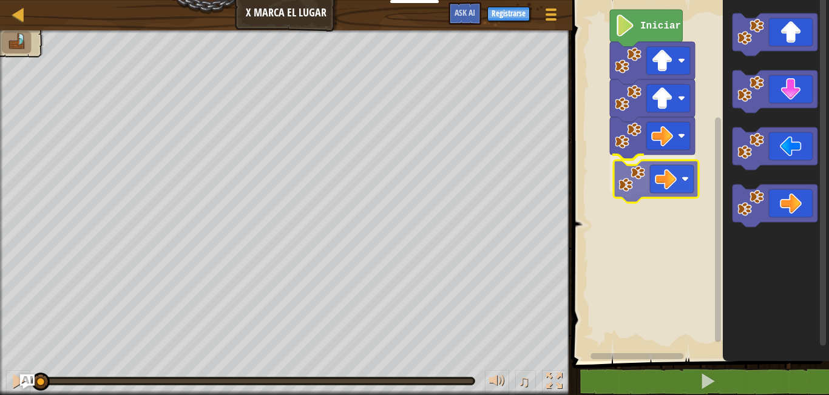
click at [645, 184] on div "Iniciar" at bounding box center [699, 177] width 260 height 367
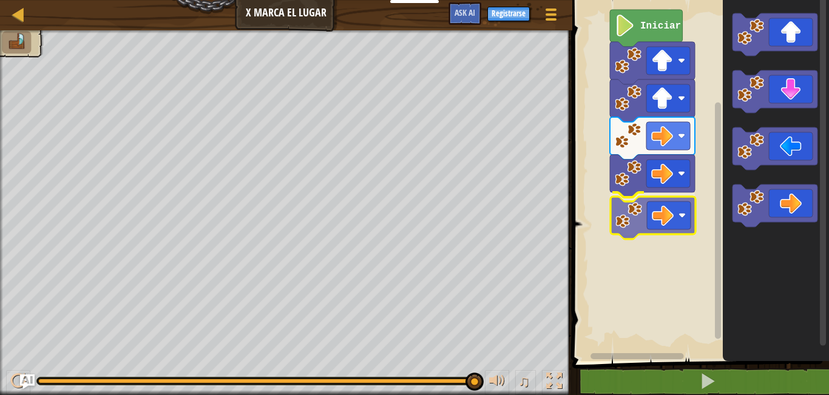
click at [673, 218] on div "Iniciar" at bounding box center [699, 177] width 260 height 367
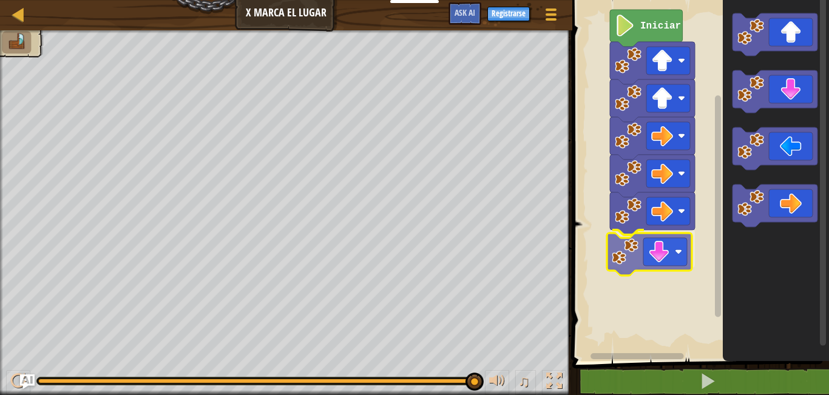
click at [661, 251] on div "Iniciar" at bounding box center [699, 177] width 260 height 367
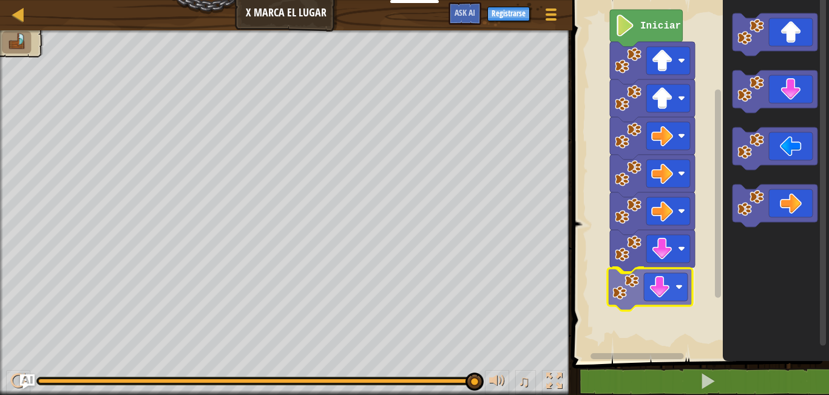
click at [654, 290] on div "Iniciar" at bounding box center [699, 177] width 260 height 367
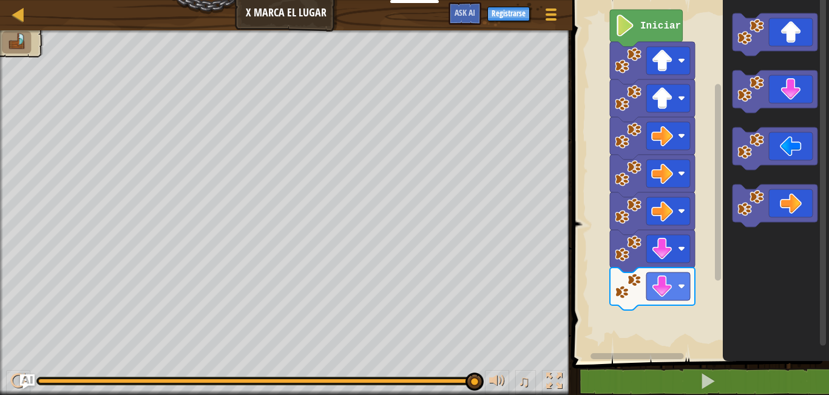
click at [708, 225] on div "Iniciar" at bounding box center [699, 177] width 260 height 367
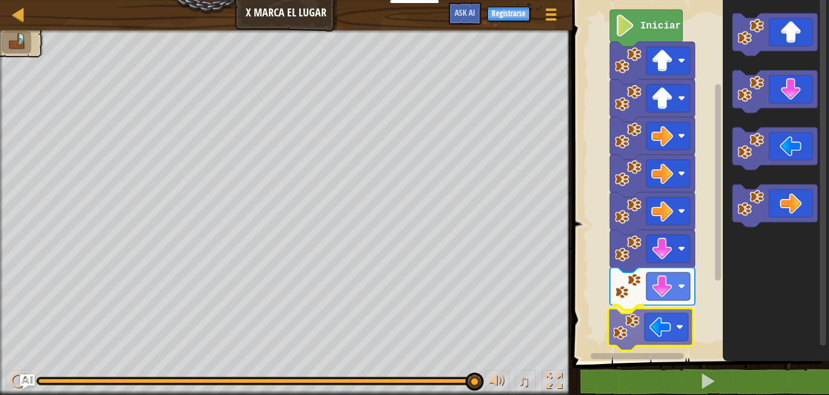
click at [622, 339] on div "Iniciar" at bounding box center [699, 177] width 260 height 367
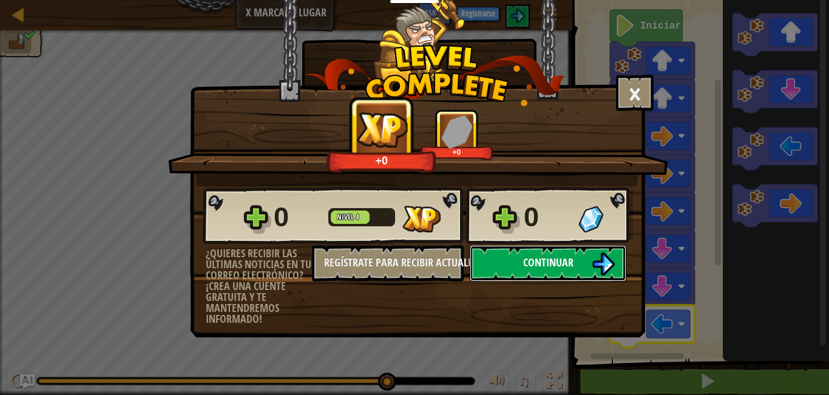
click at [536, 263] on span "Continuar" at bounding box center [548, 262] width 50 height 15
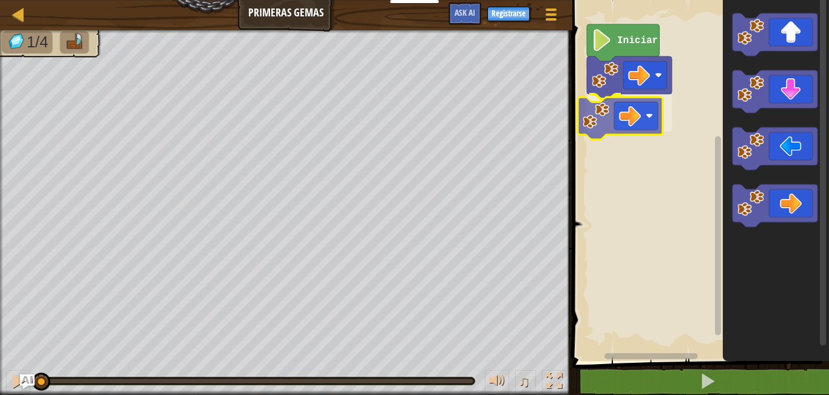
click at [633, 109] on div "Iniciar" at bounding box center [699, 177] width 260 height 367
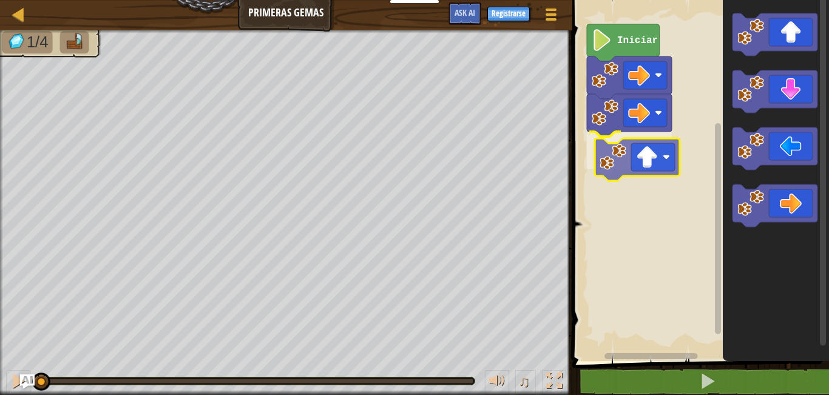
click at [623, 158] on div "Iniciar" at bounding box center [699, 177] width 260 height 367
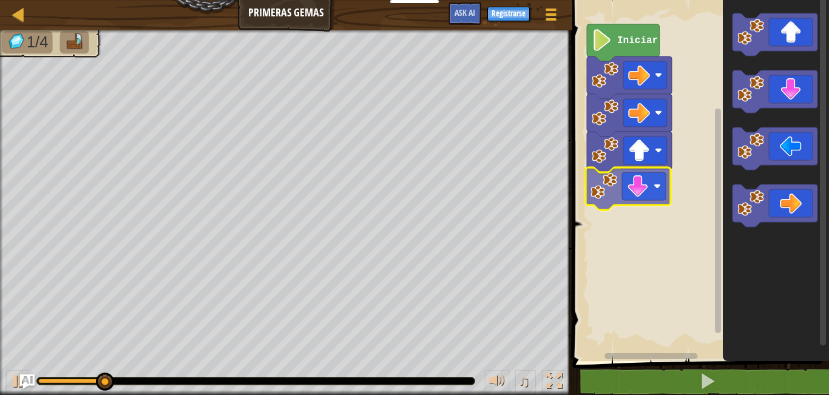
click at [597, 194] on div "Iniciar" at bounding box center [699, 177] width 260 height 367
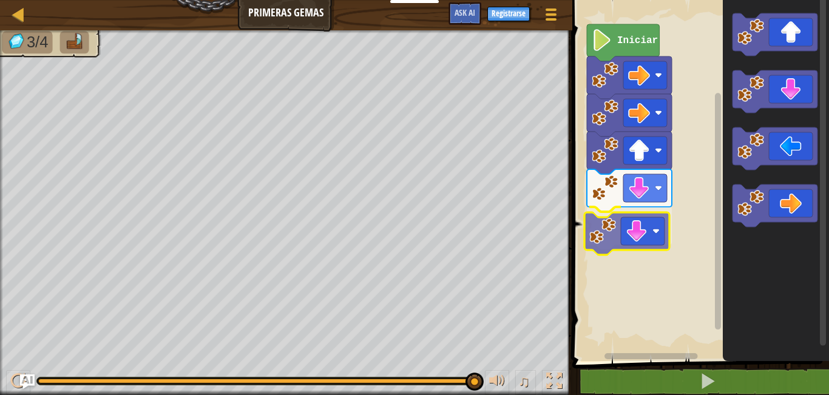
click at [642, 230] on div "Iniciar" at bounding box center [699, 177] width 260 height 367
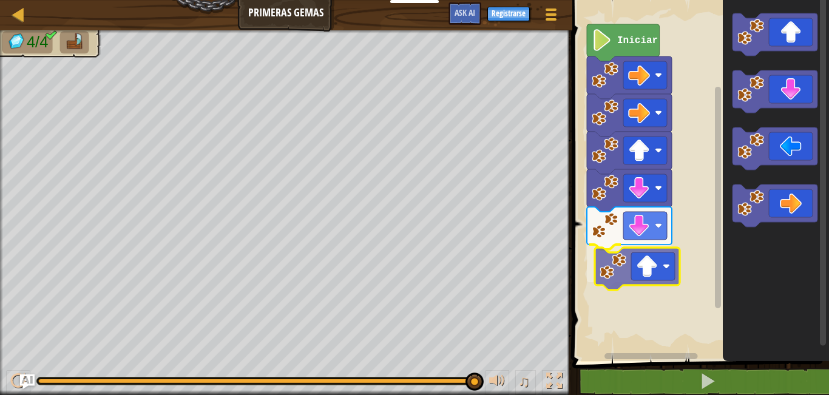
click at [645, 270] on div "Iniciar" at bounding box center [699, 177] width 260 height 367
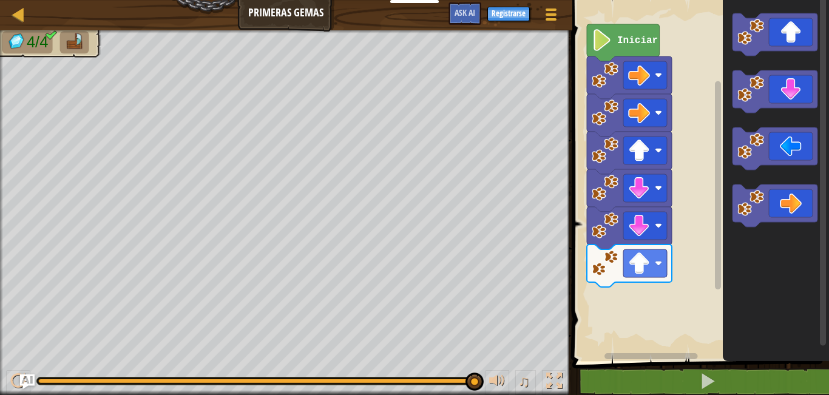
click at [720, 231] on div "Iniciar" at bounding box center [699, 177] width 260 height 367
click at [698, 232] on div "Iniciar" at bounding box center [699, 177] width 260 height 367
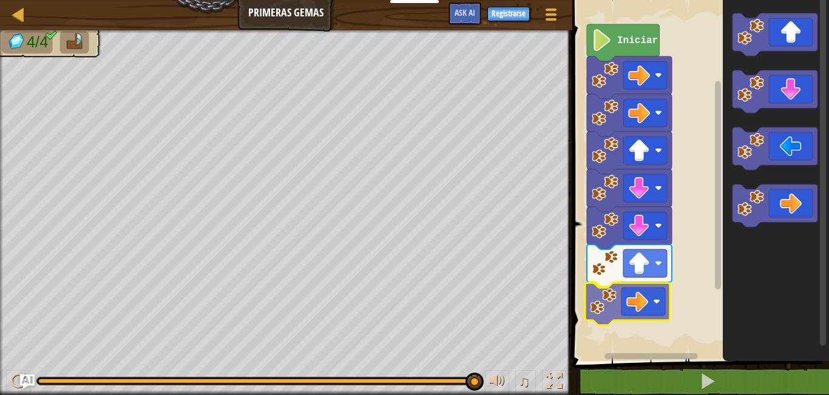
click at [628, 301] on div "Iniciar" at bounding box center [699, 177] width 260 height 367
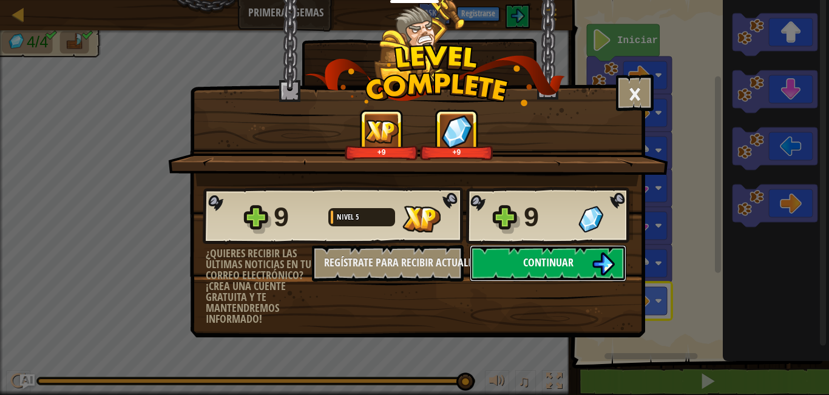
click at [554, 253] on button "Continuar" at bounding box center [548, 263] width 157 height 36
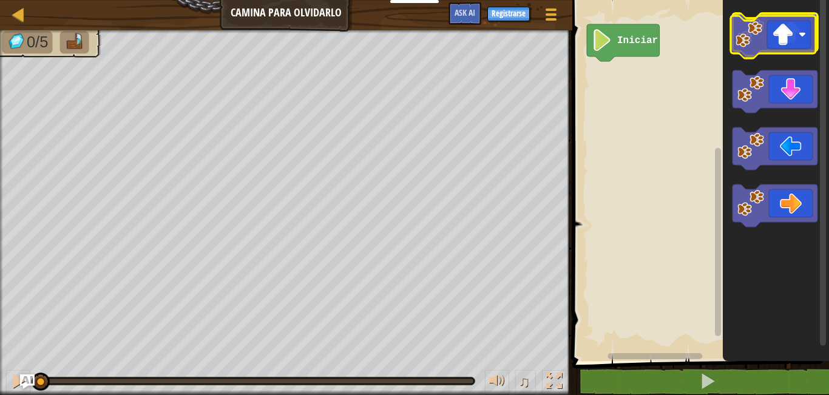
click at [801, 45] on icon "Espacio de trabajo de Blockly" at bounding box center [775, 34] width 85 height 43
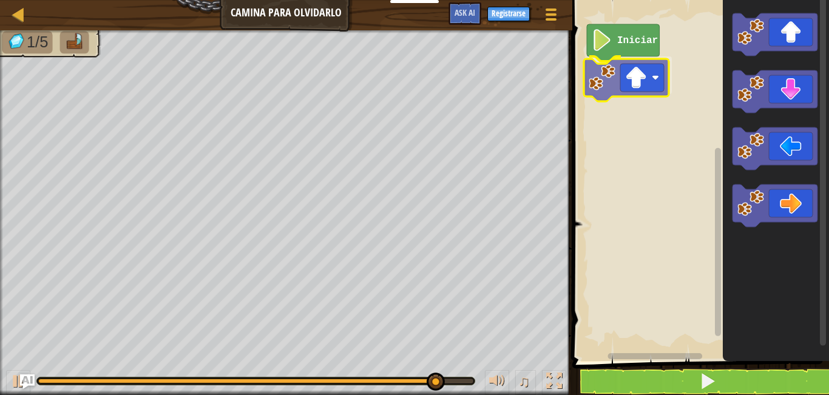
click at [620, 72] on div "Iniciar" at bounding box center [699, 177] width 260 height 367
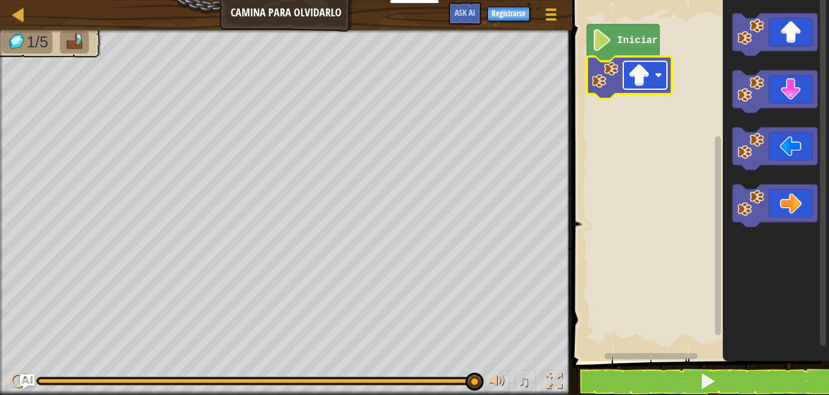
click at [658, 70] on rect "Espacio de trabajo de Blockly" at bounding box center [646, 75] width 44 height 28
click at [689, 112] on rect "Espacio de trabajo de Blockly" at bounding box center [699, 177] width 260 height 367
click at [722, 86] on div "Iniciar" at bounding box center [699, 177] width 260 height 367
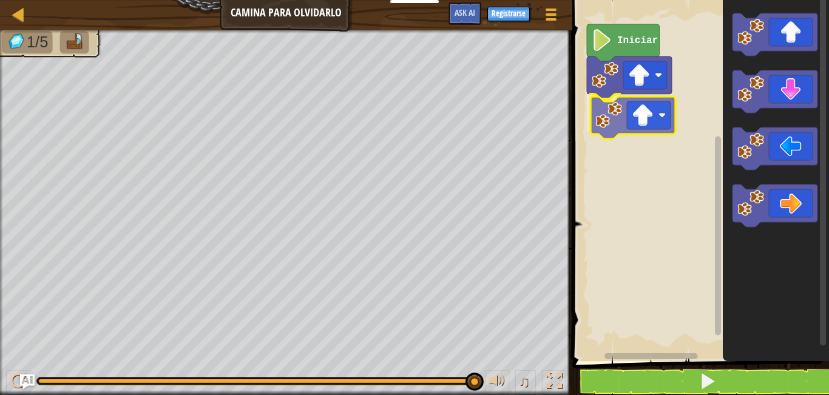
click at [615, 123] on div "Iniciar" at bounding box center [699, 177] width 260 height 367
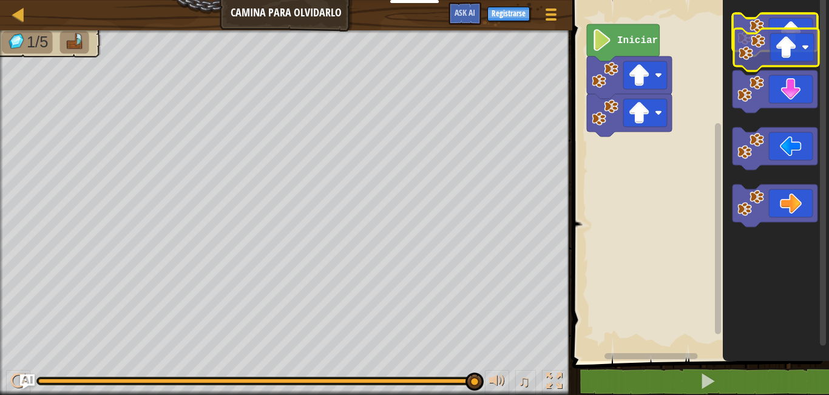
click at [781, 41] on icon "Espacio de trabajo de Blockly" at bounding box center [775, 34] width 85 height 43
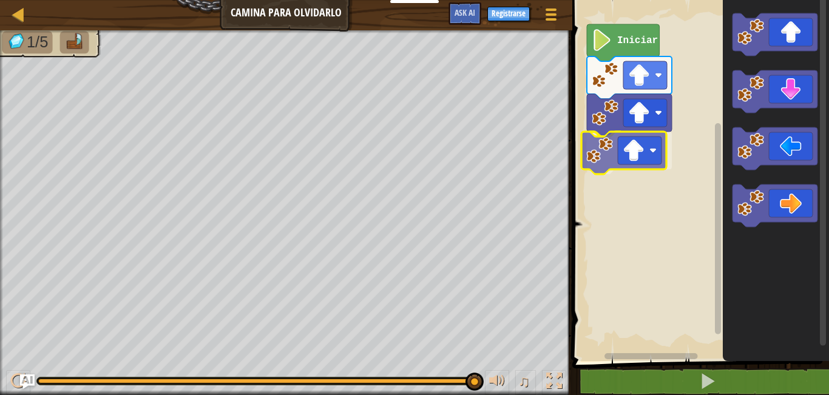
click at [613, 150] on div "Iniciar" at bounding box center [699, 177] width 260 height 367
